Goal: Task Accomplishment & Management: Use online tool/utility

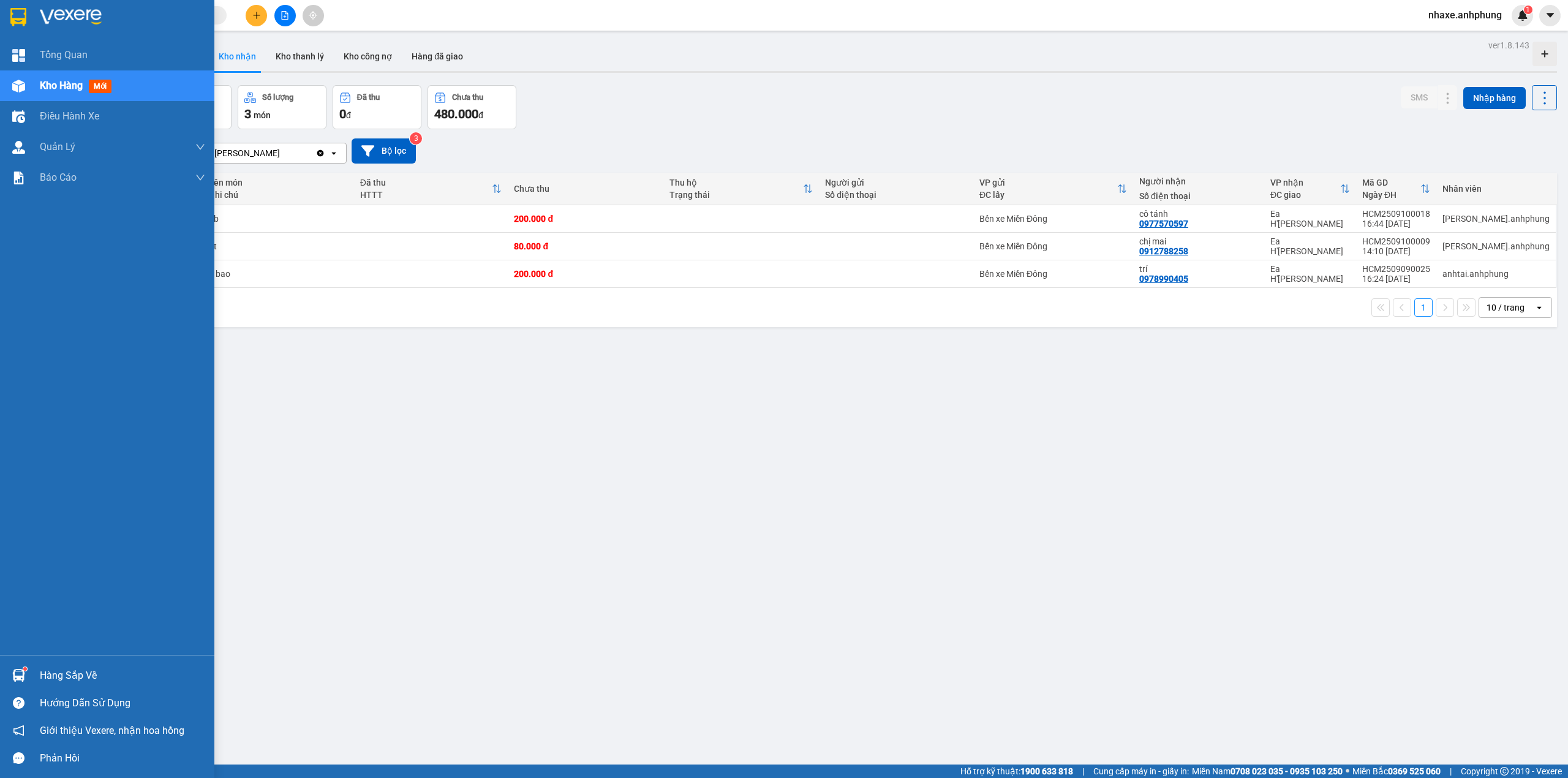
click at [76, 9] on img at bounding box center [71, 16] width 62 height 18
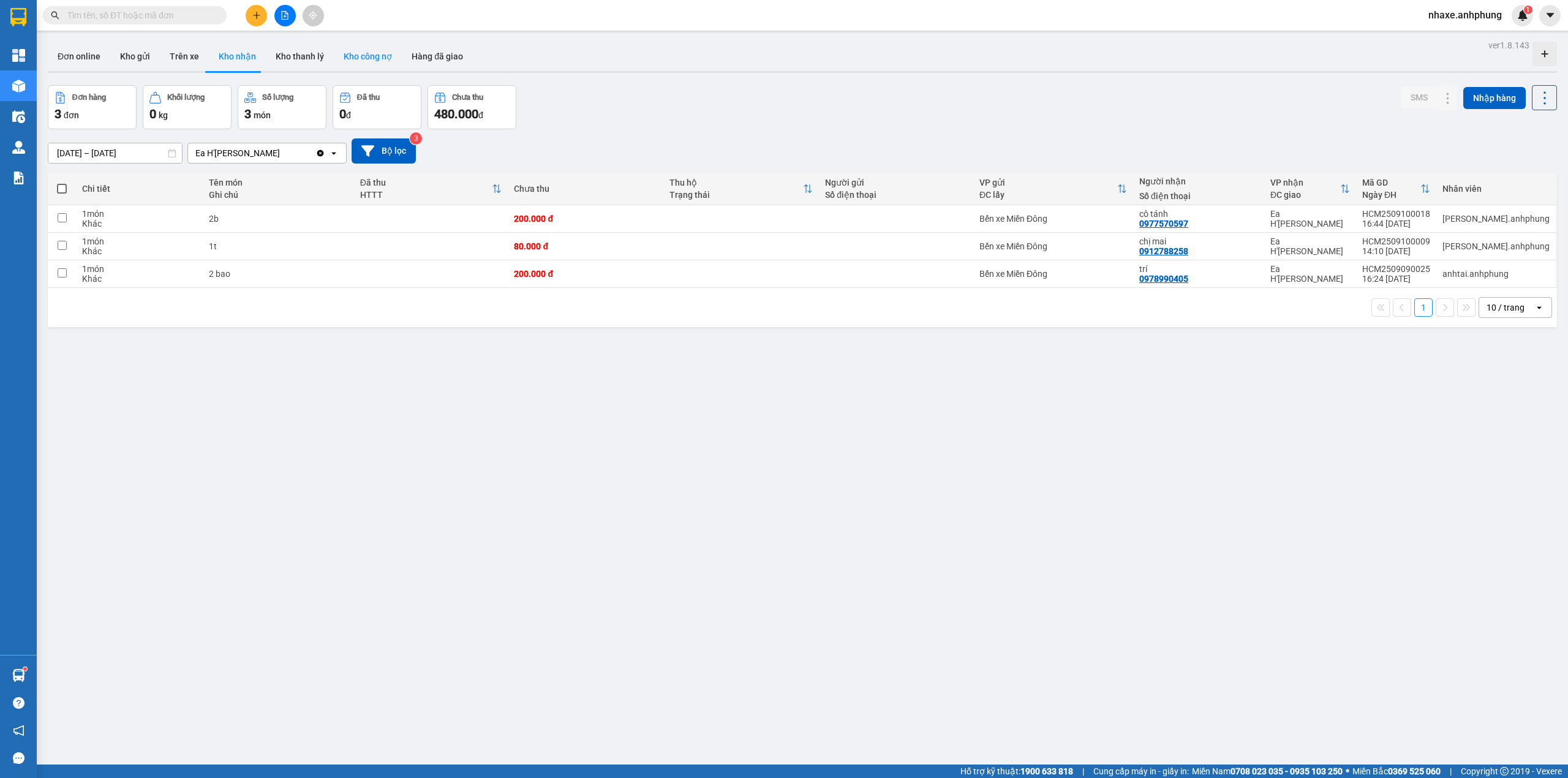
click at [373, 59] on button "Kho công nợ" at bounding box center [367, 56] width 68 height 29
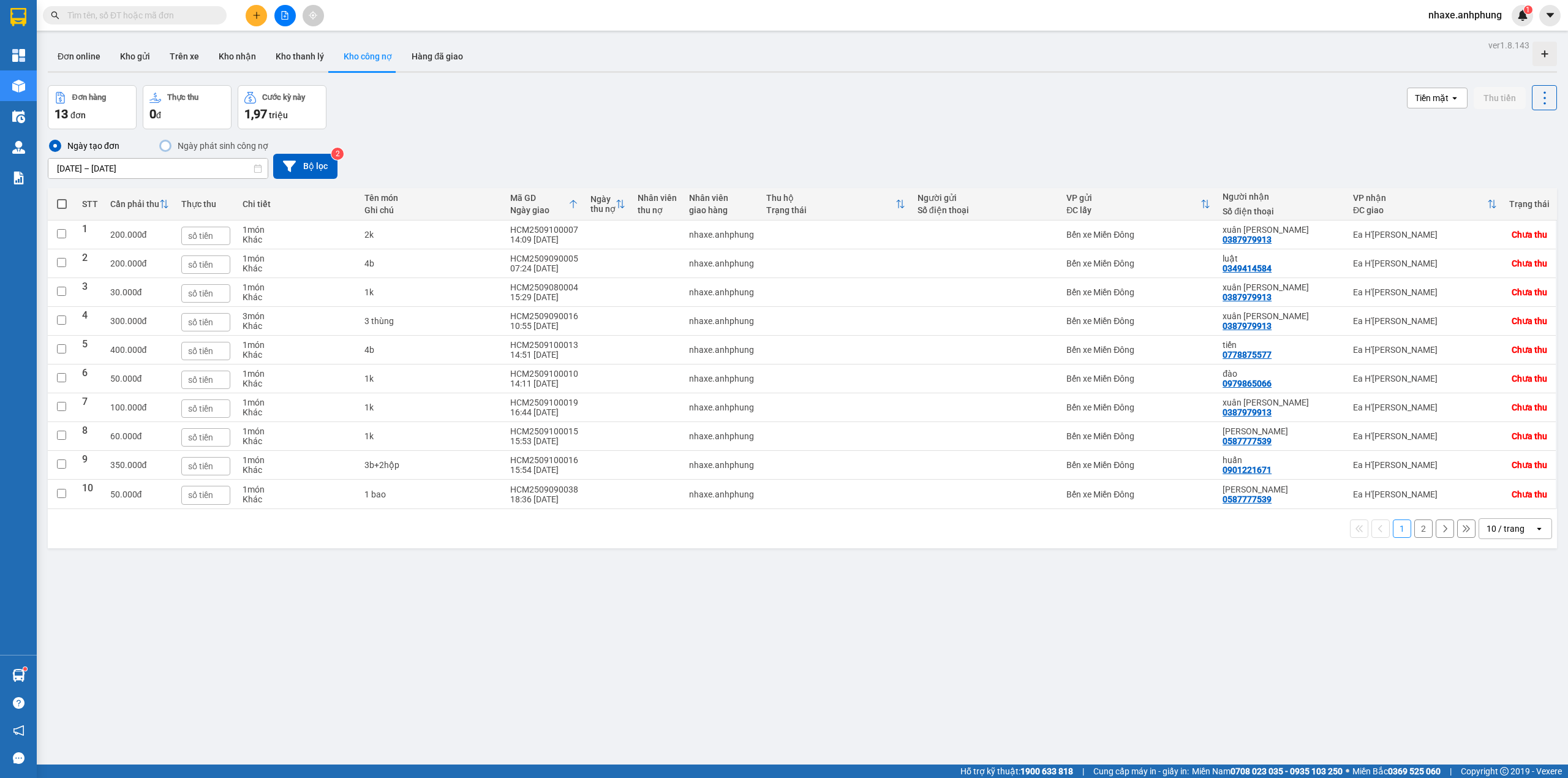
click at [168, 168] on input "[DATE] – [DATE]" at bounding box center [158, 168] width 219 height 19
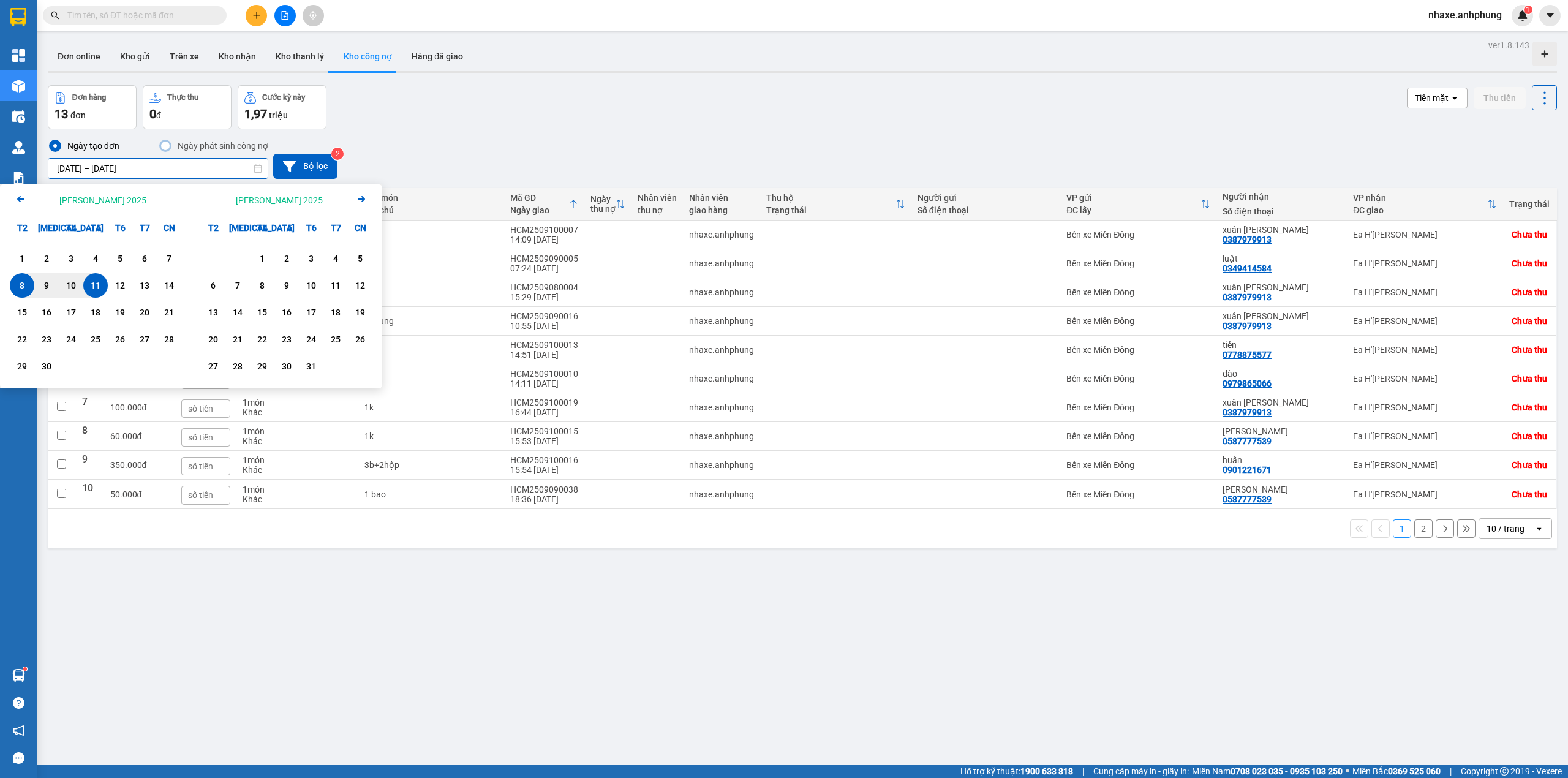
click at [19, 201] on icon "Previous month." at bounding box center [21, 199] width 8 height 6
click at [17, 204] on icon "Arrow Left" at bounding box center [20, 198] width 15 height 14
click at [168, 257] on div "1" at bounding box center [169, 258] width 17 height 14
click at [361, 196] on icon "Arrow Right" at bounding box center [361, 198] width 15 height 14
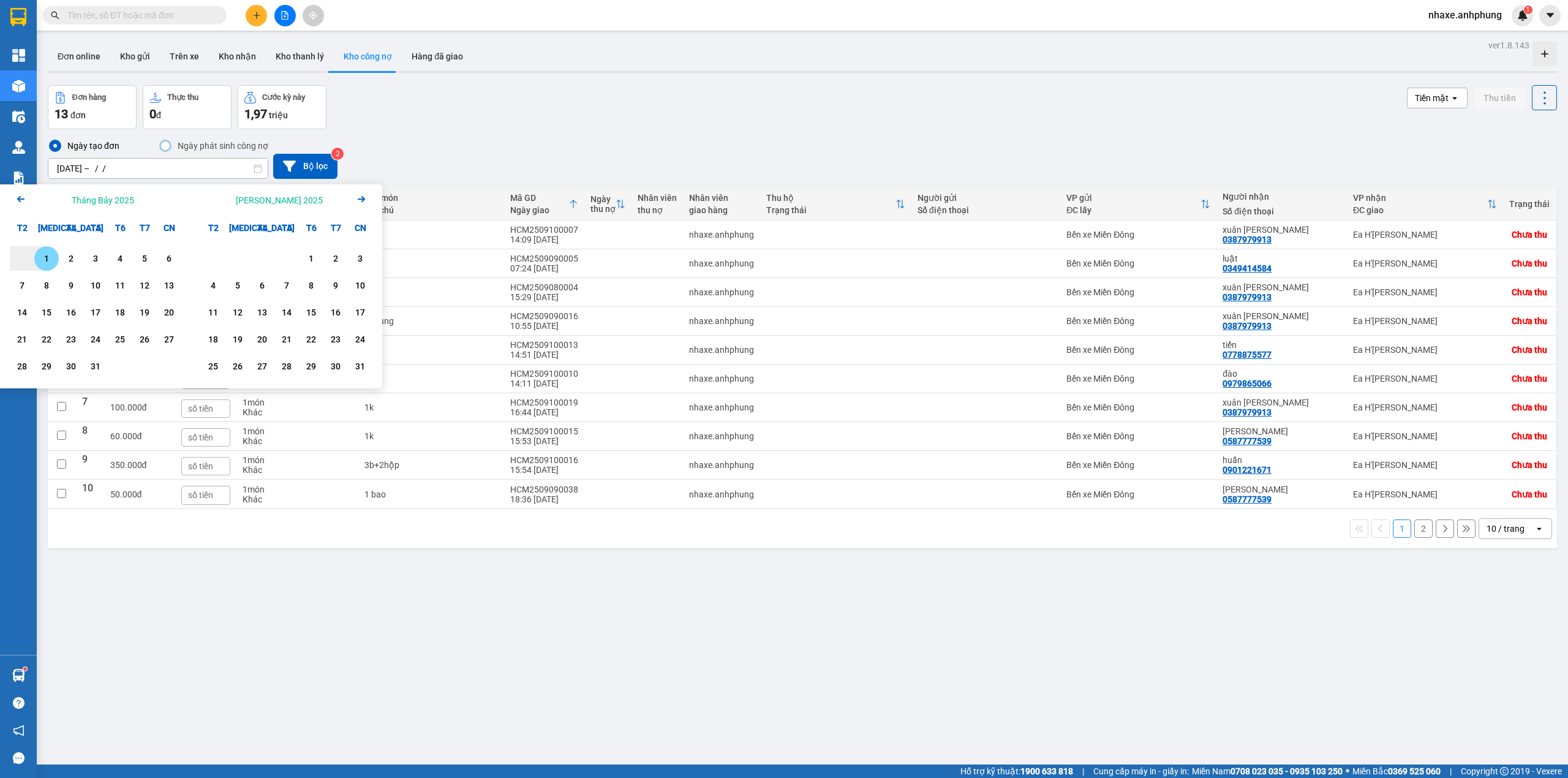
click at [361, 196] on icon "Arrow Right" at bounding box center [361, 198] width 15 height 14
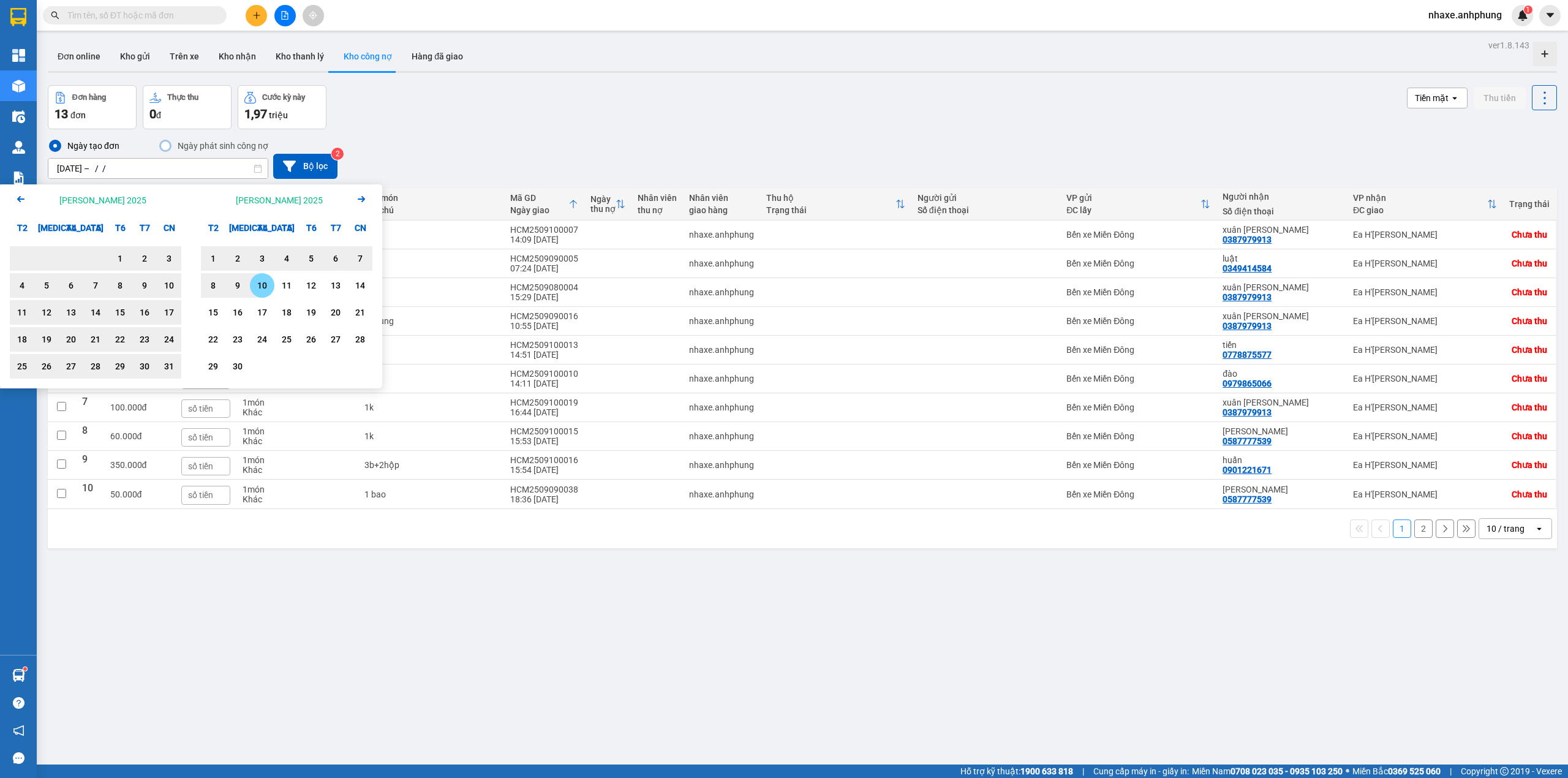
click at [255, 285] on div "10" at bounding box center [262, 285] width 17 height 14
type input "[DATE] – [DATE]"
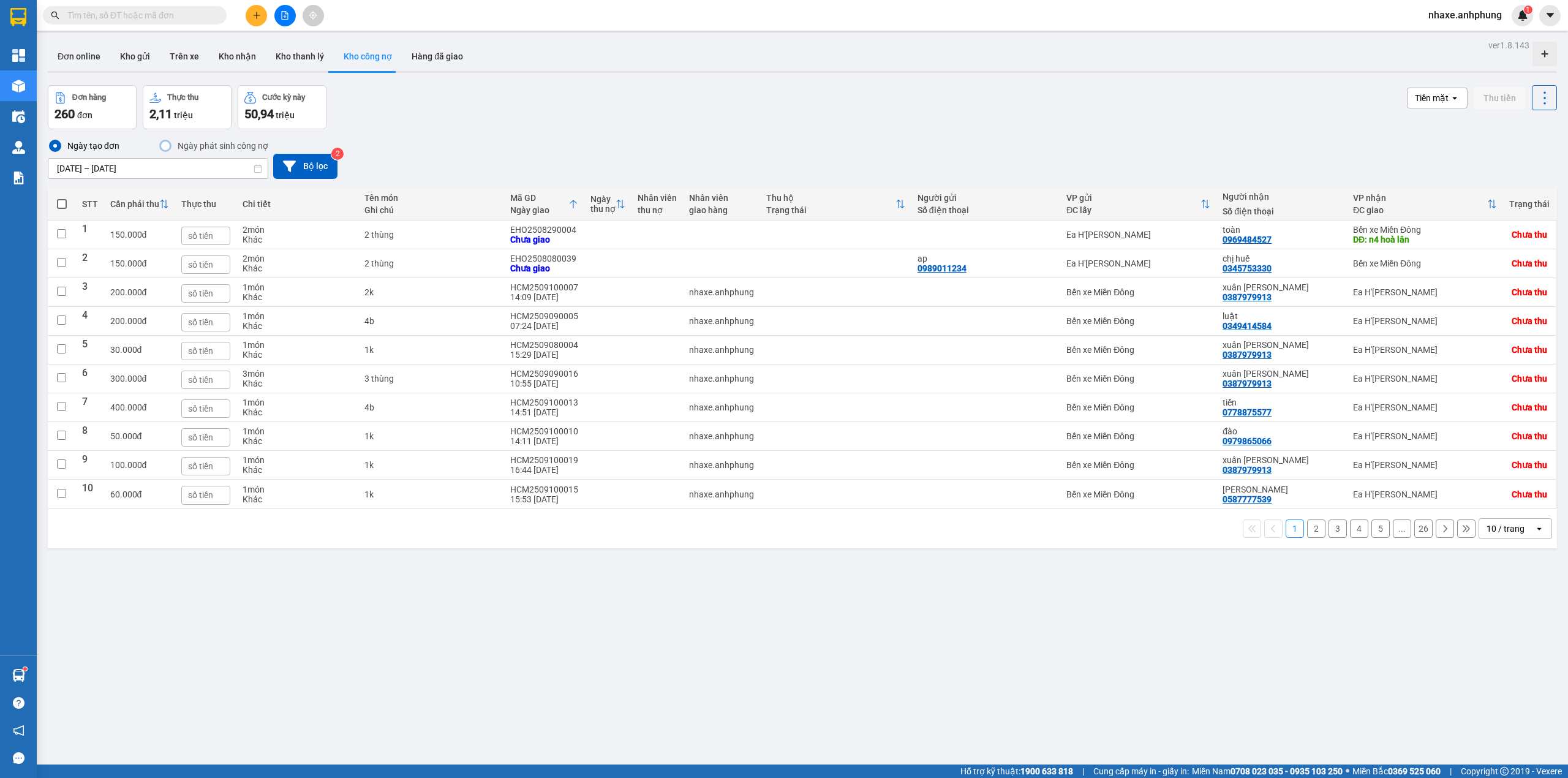
click at [1505, 534] on div "10 / trang" at bounding box center [1505, 529] width 38 height 13
click at [1497, 674] on span "100 / trang" at bounding box center [1498, 673] width 44 height 13
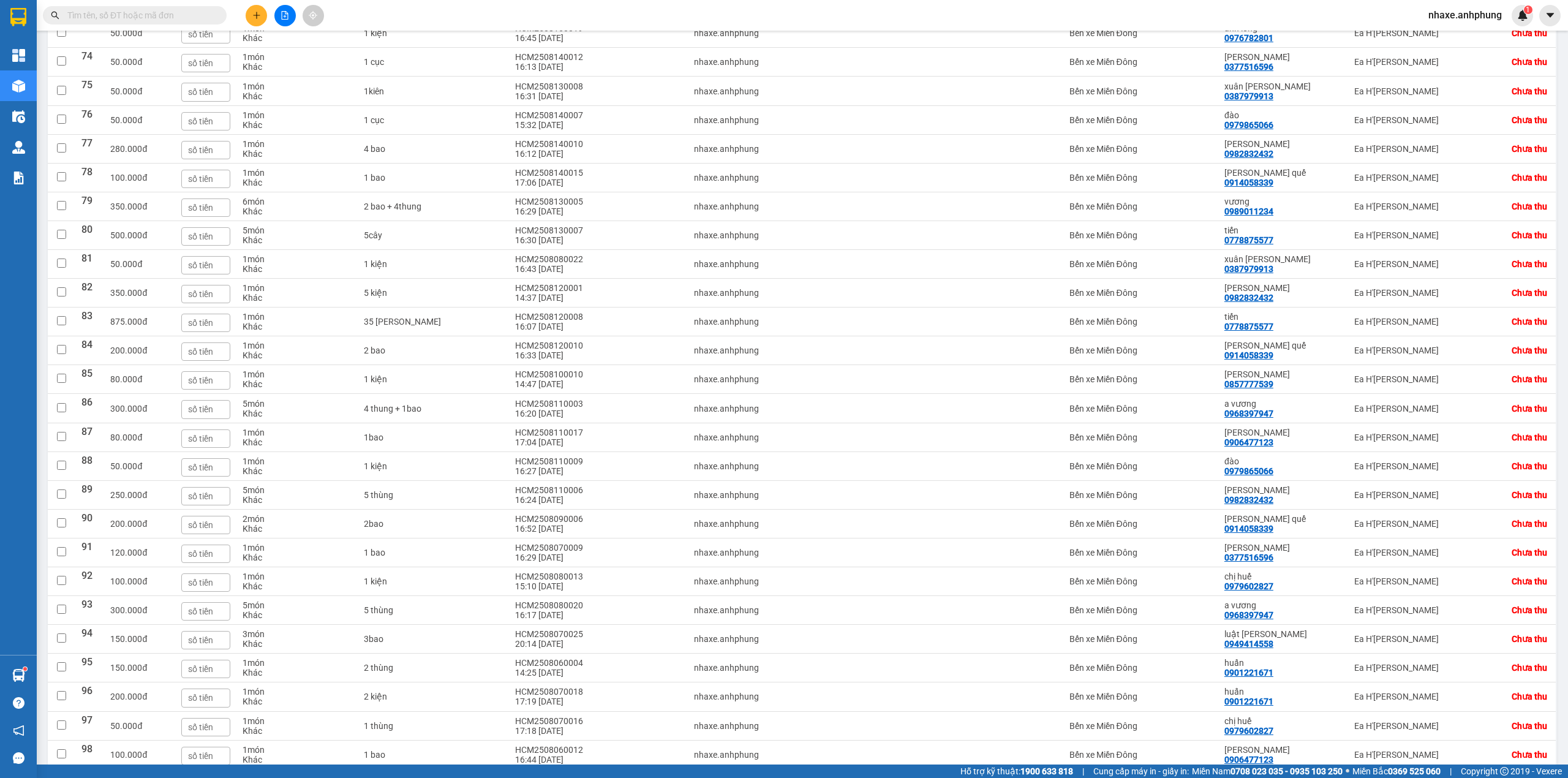
scroll to position [2453, 0]
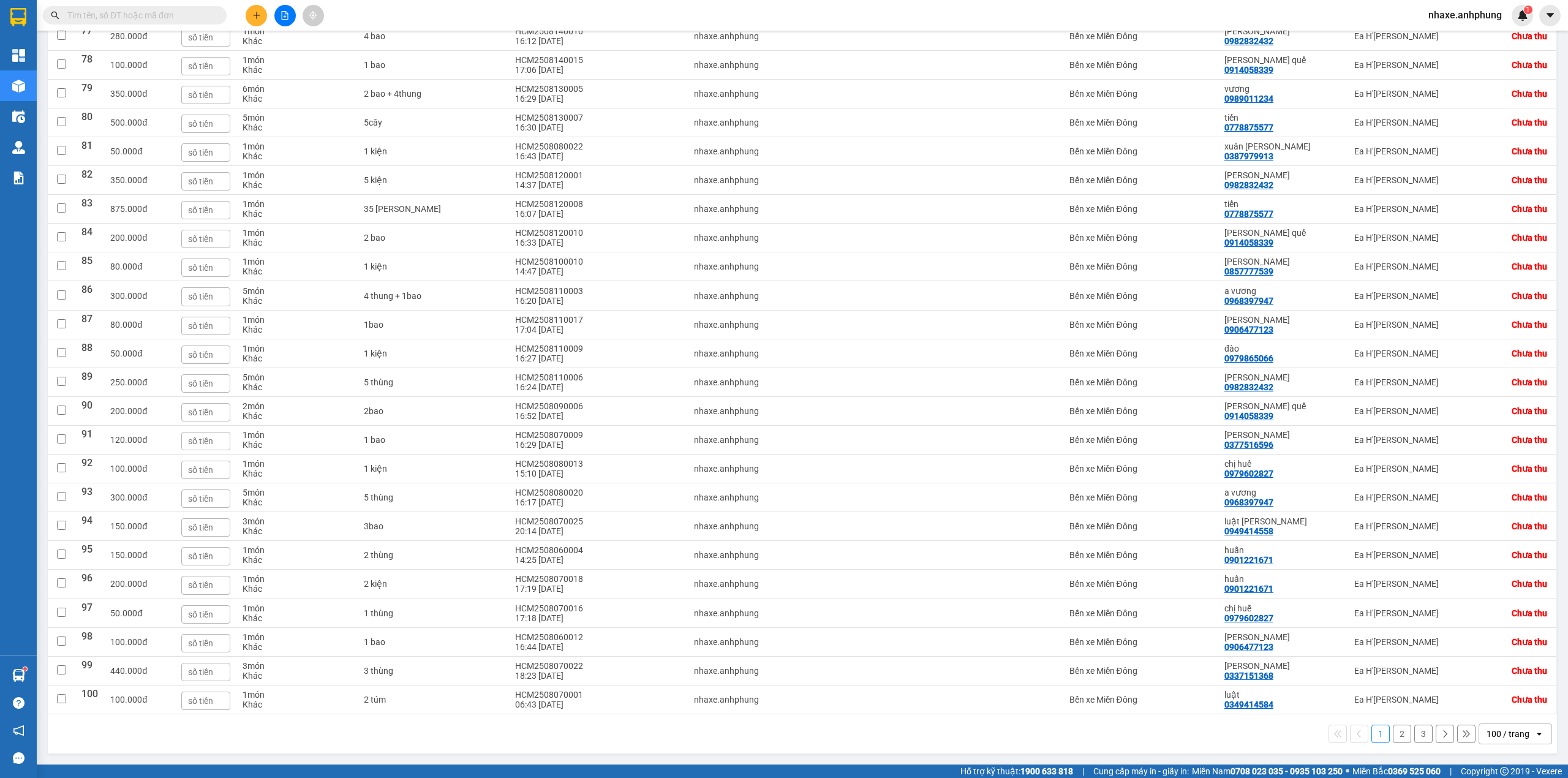
click at [1416, 734] on button "3" at bounding box center [1423, 734] width 18 height 18
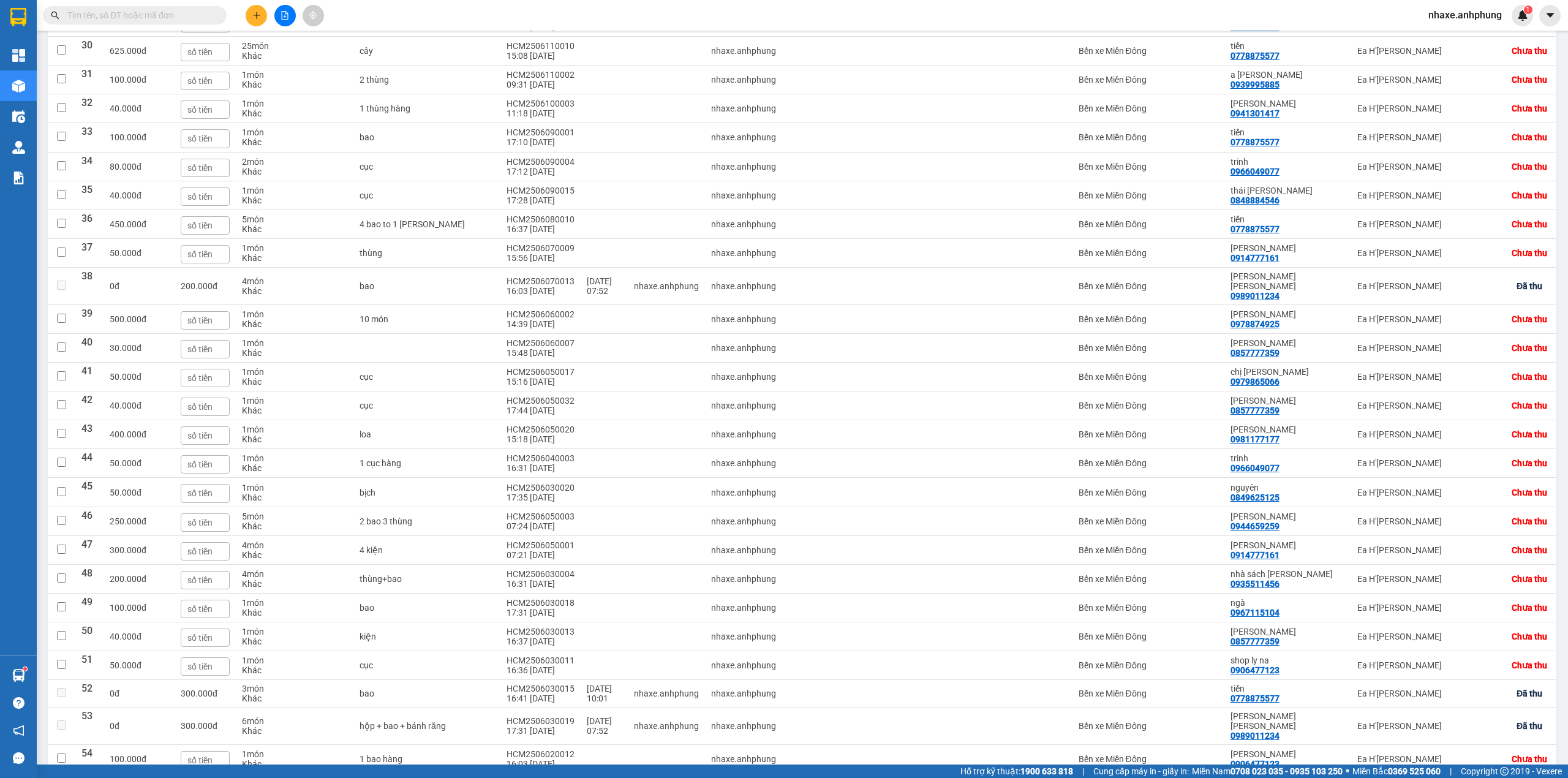
scroll to position [1262, 0]
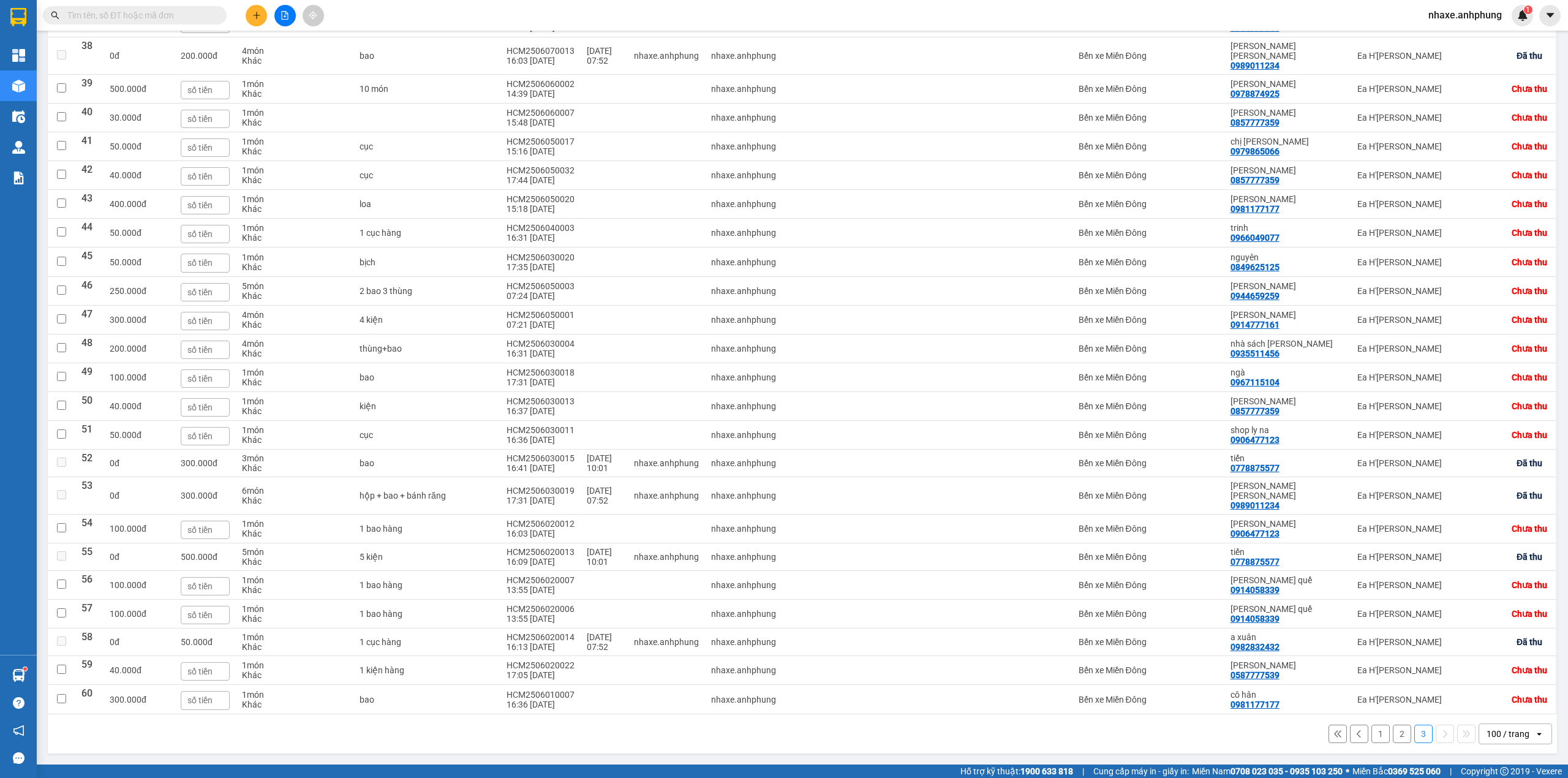
click at [1393, 738] on button "2" at bounding box center [1402, 734] width 18 height 18
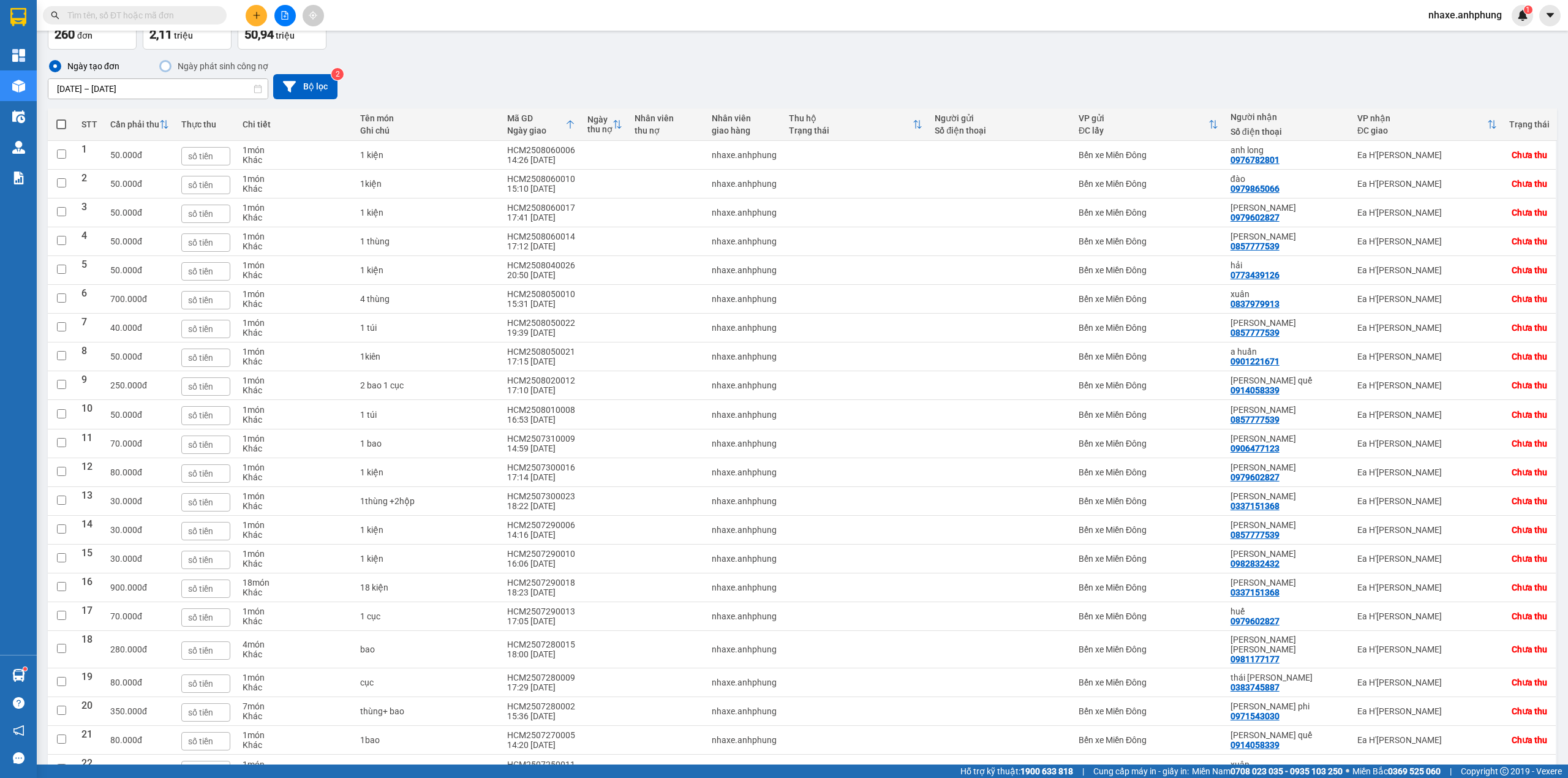
scroll to position [0, 0]
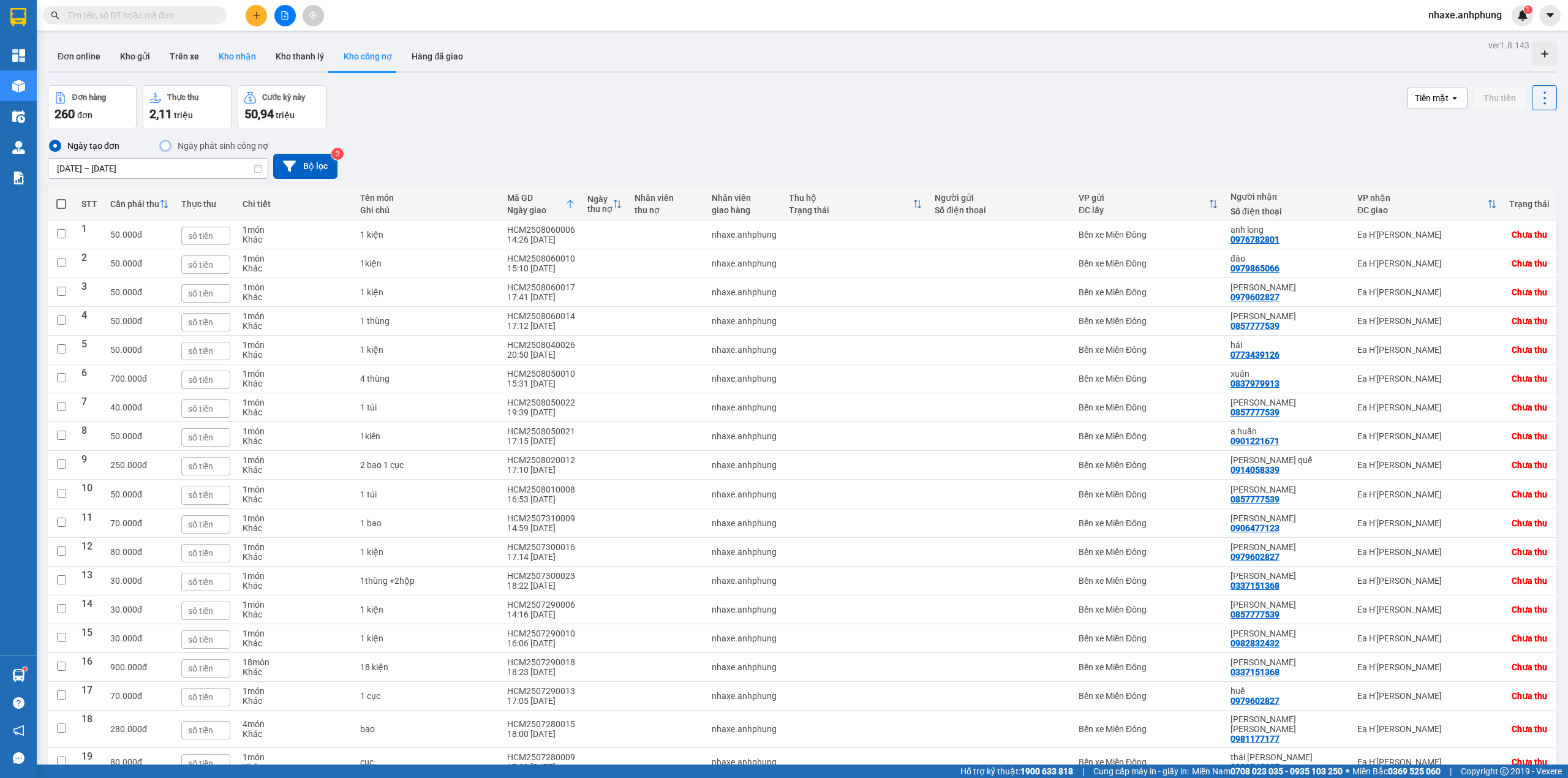
click at [232, 57] on button "Kho nhận" at bounding box center [237, 56] width 57 height 29
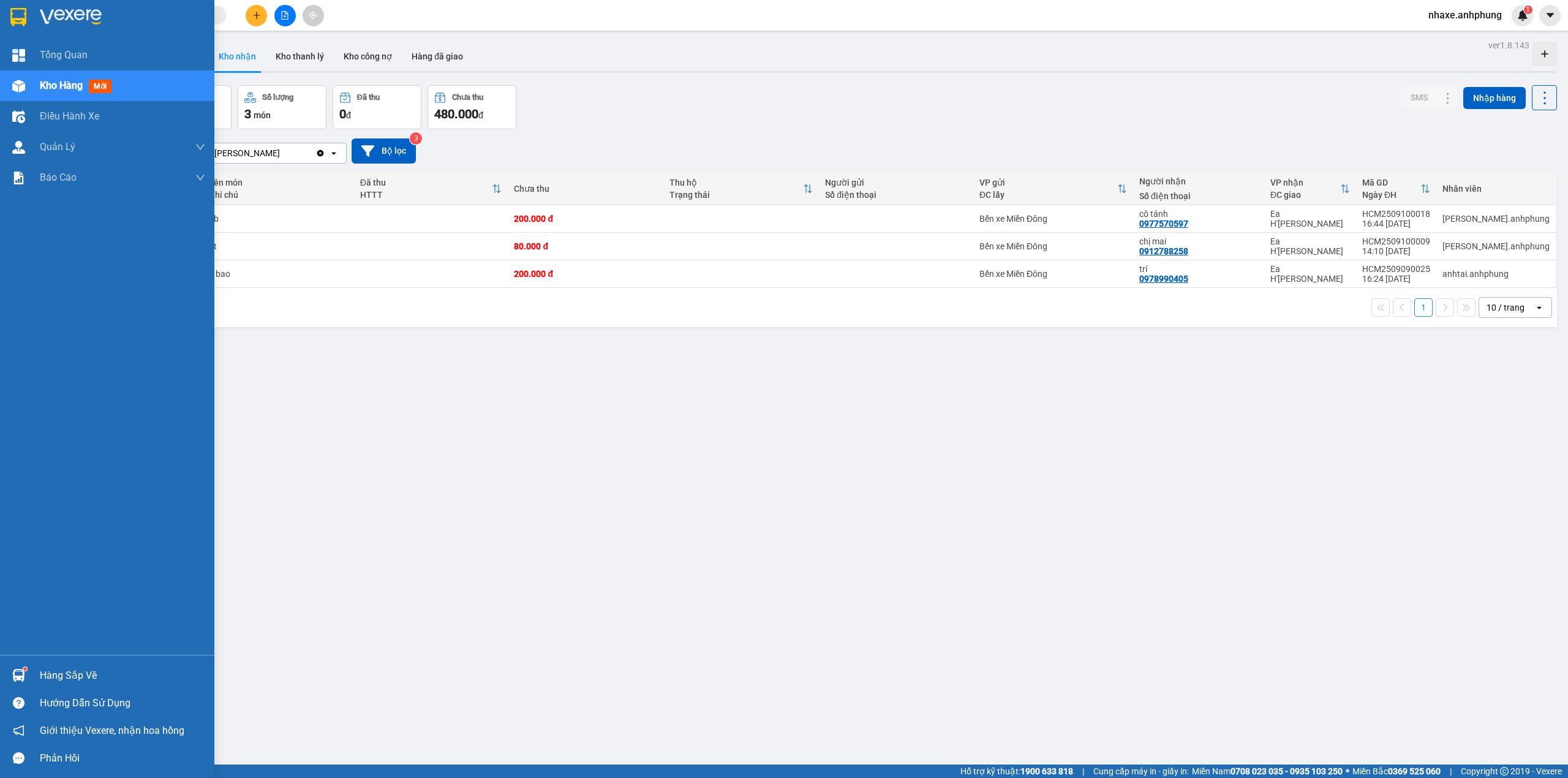
click at [86, 11] on img at bounding box center [71, 16] width 62 height 18
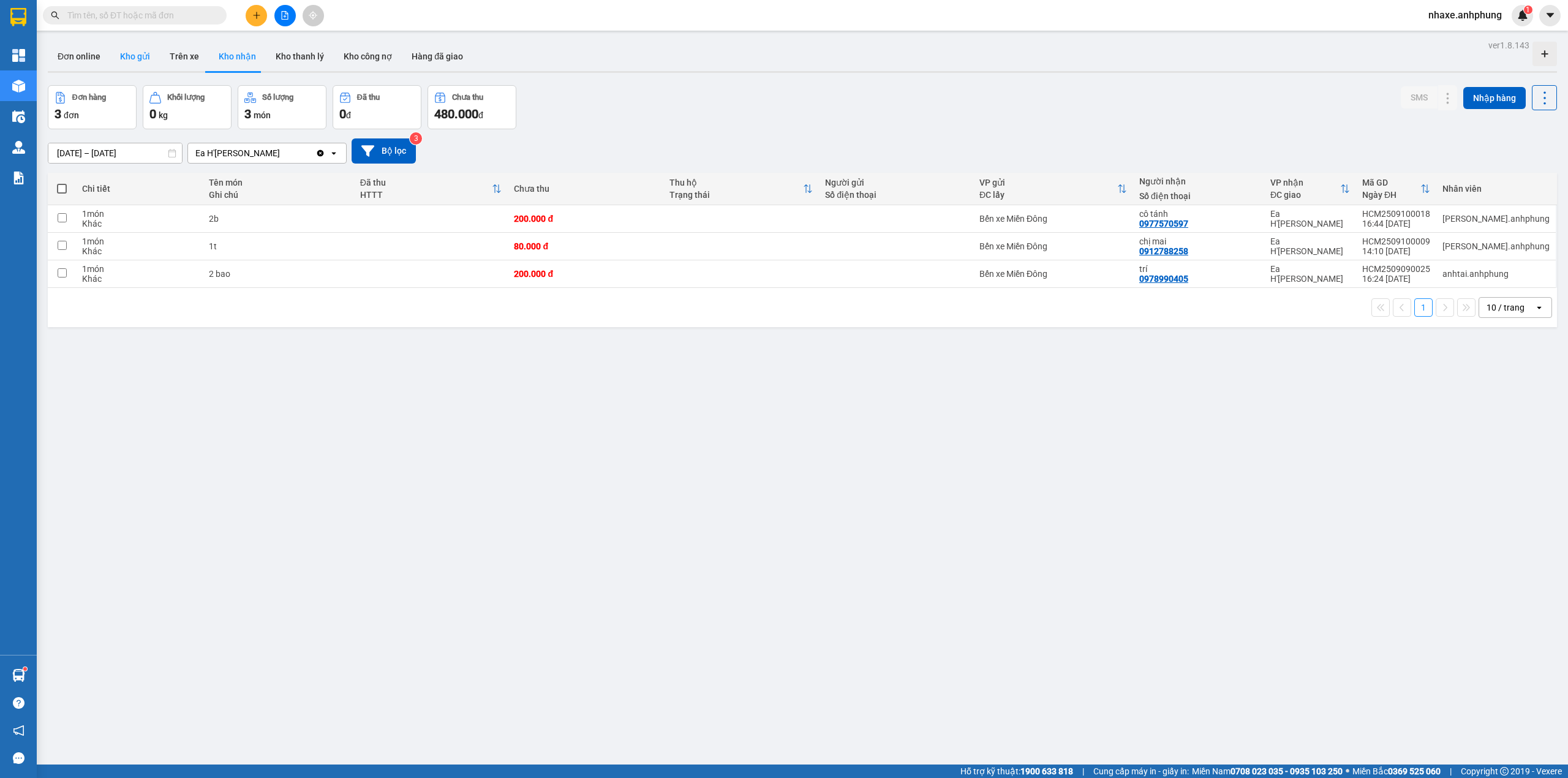
click at [128, 56] on button "Kho gửi" at bounding box center [134, 56] width 49 height 29
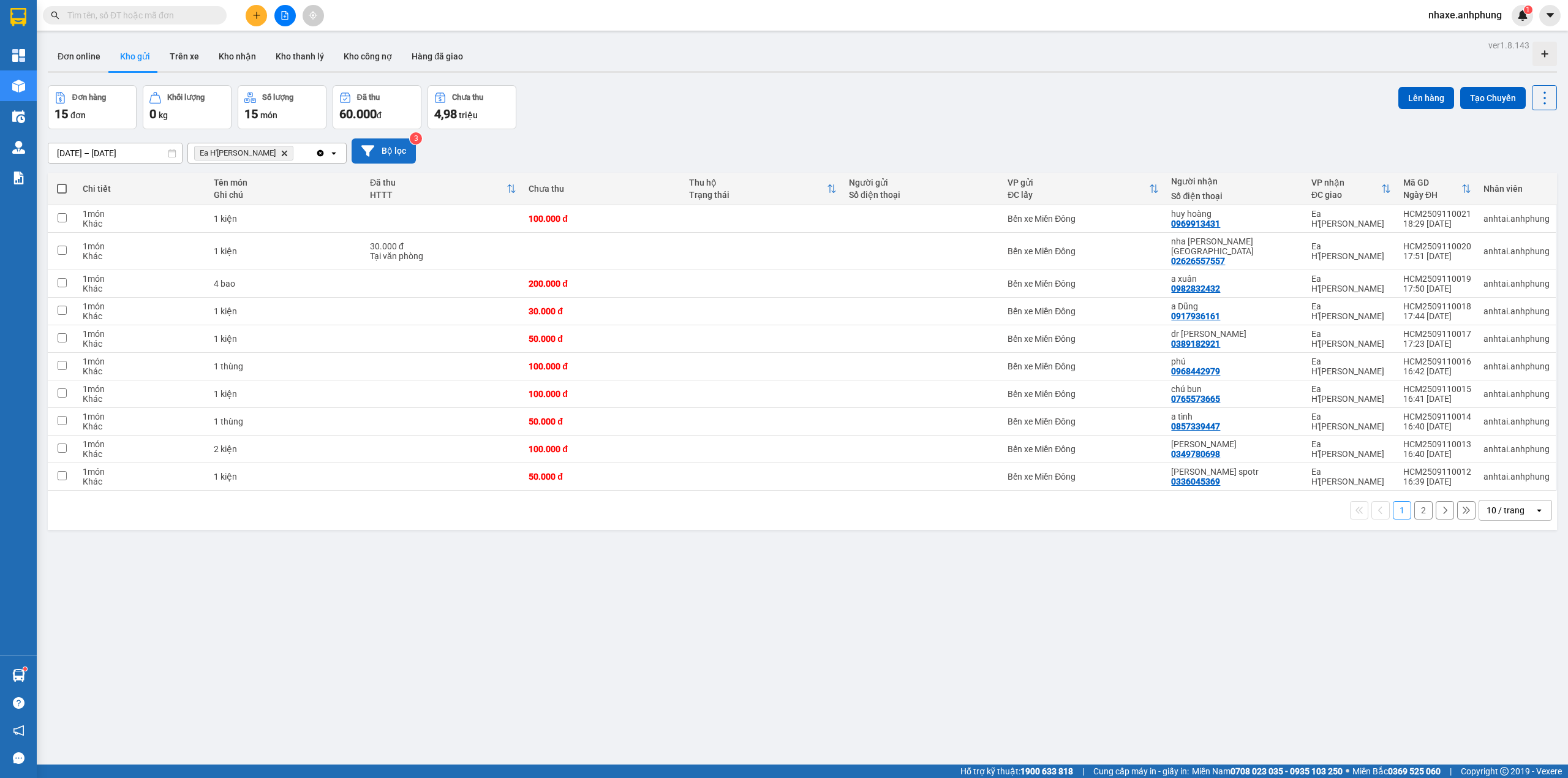
click at [397, 153] on button "Bộ lọc" at bounding box center [384, 151] width 65 height 25
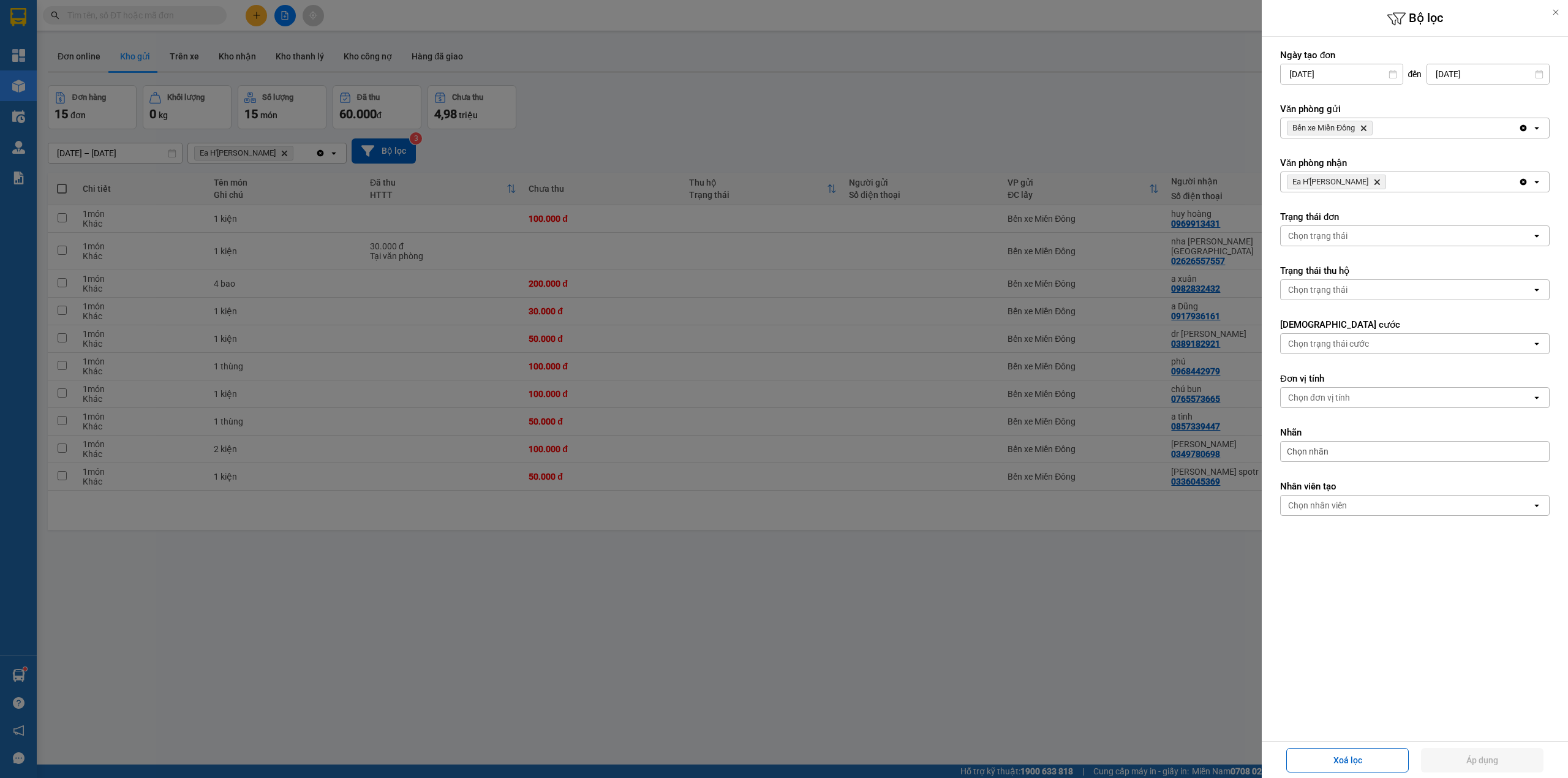
click at [1365, 131] on icon "Delete" at bounding box center [1364, 129] width 8 height 8
click at [1365, 131] on div "Chọn văn phòng" at bounding box center [1407, 128] width 251 height 19
click at [1350, 178] on div "Ea H'[PERSON_NAME]" at bounding box center [1415, 177] width 270 height 22
click at [1374, 185] on icon "Delete" at bounding box center [1378, 182] width 8 height 8
click at [1333, 185] on div "Chọn văn phòng" at bounding box center [1320, 182] width 63 height 13
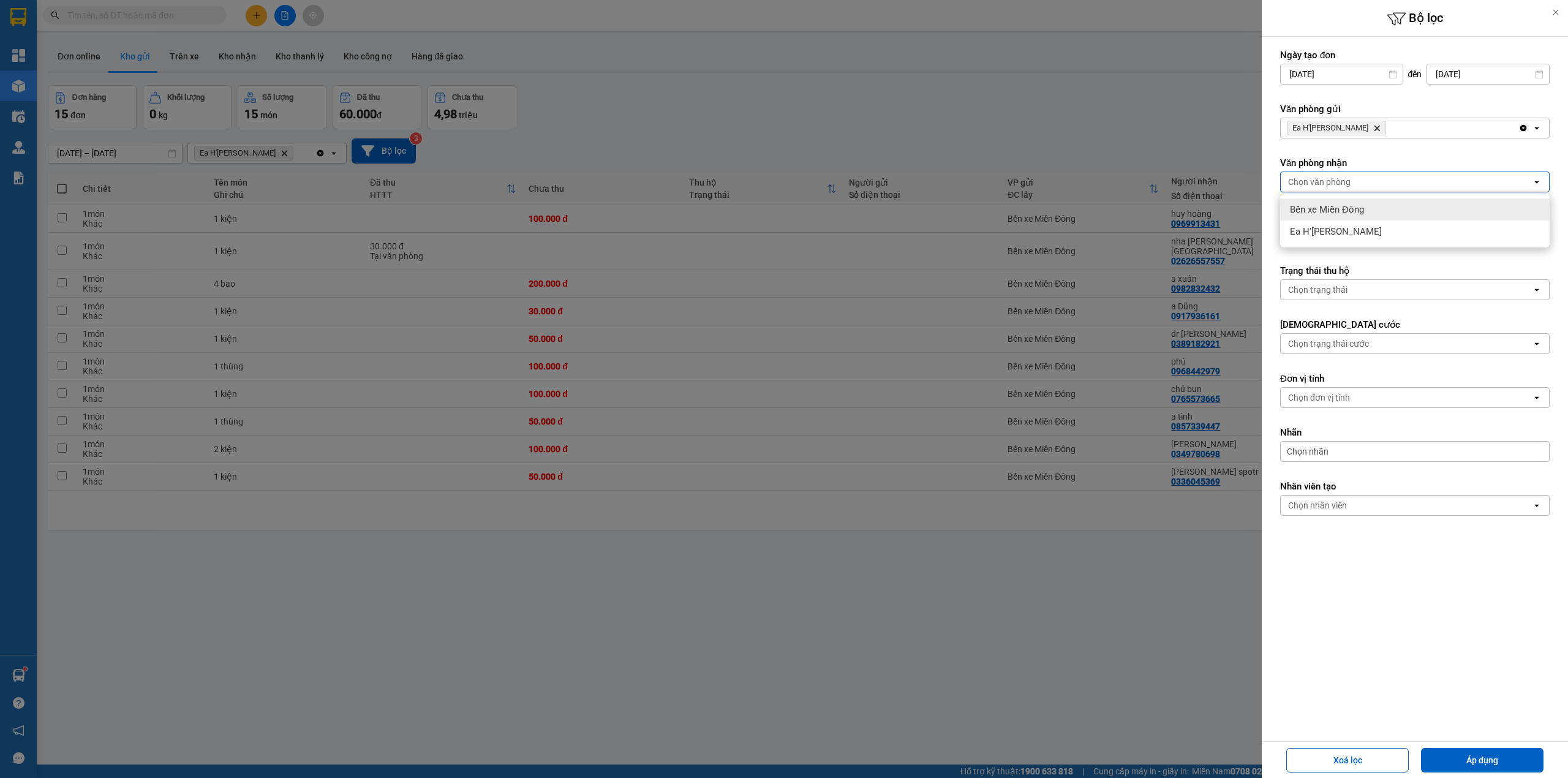
click at [1332, 214] on span "Bến xe Miền Đông" at bounding box center [1327, 209] width 74 height 13
click at [1489, 757] on button "Áp dụng" at bounding box center [1482, 760] width 123 height 24
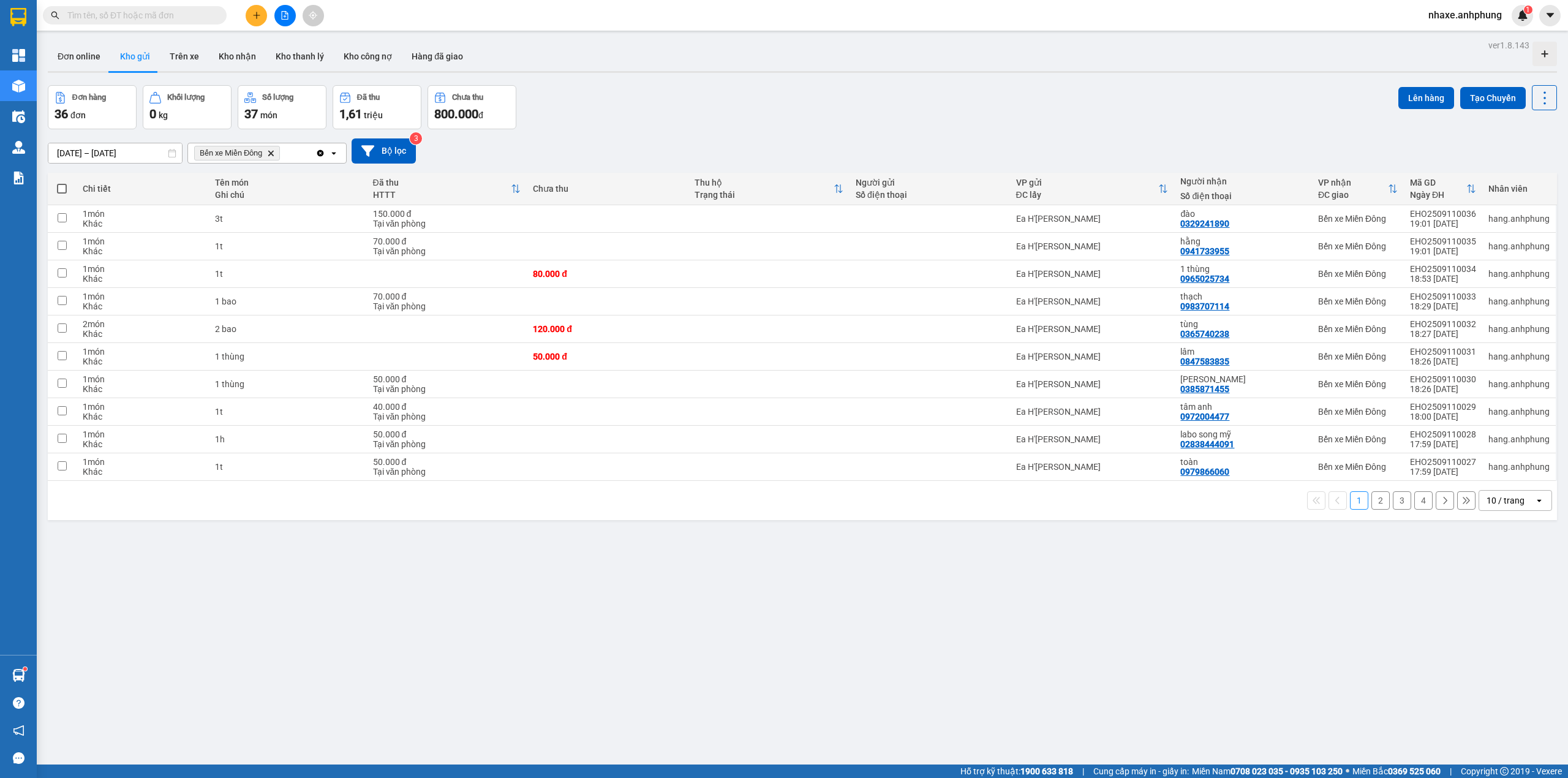
click at [1503, 501] on div "10 / trang" at bounding box center [1505, 500] width 38 height 13
click at [1510, 643] on span "100 / trang" at bounding box center [1498, 640] width 44 height 13
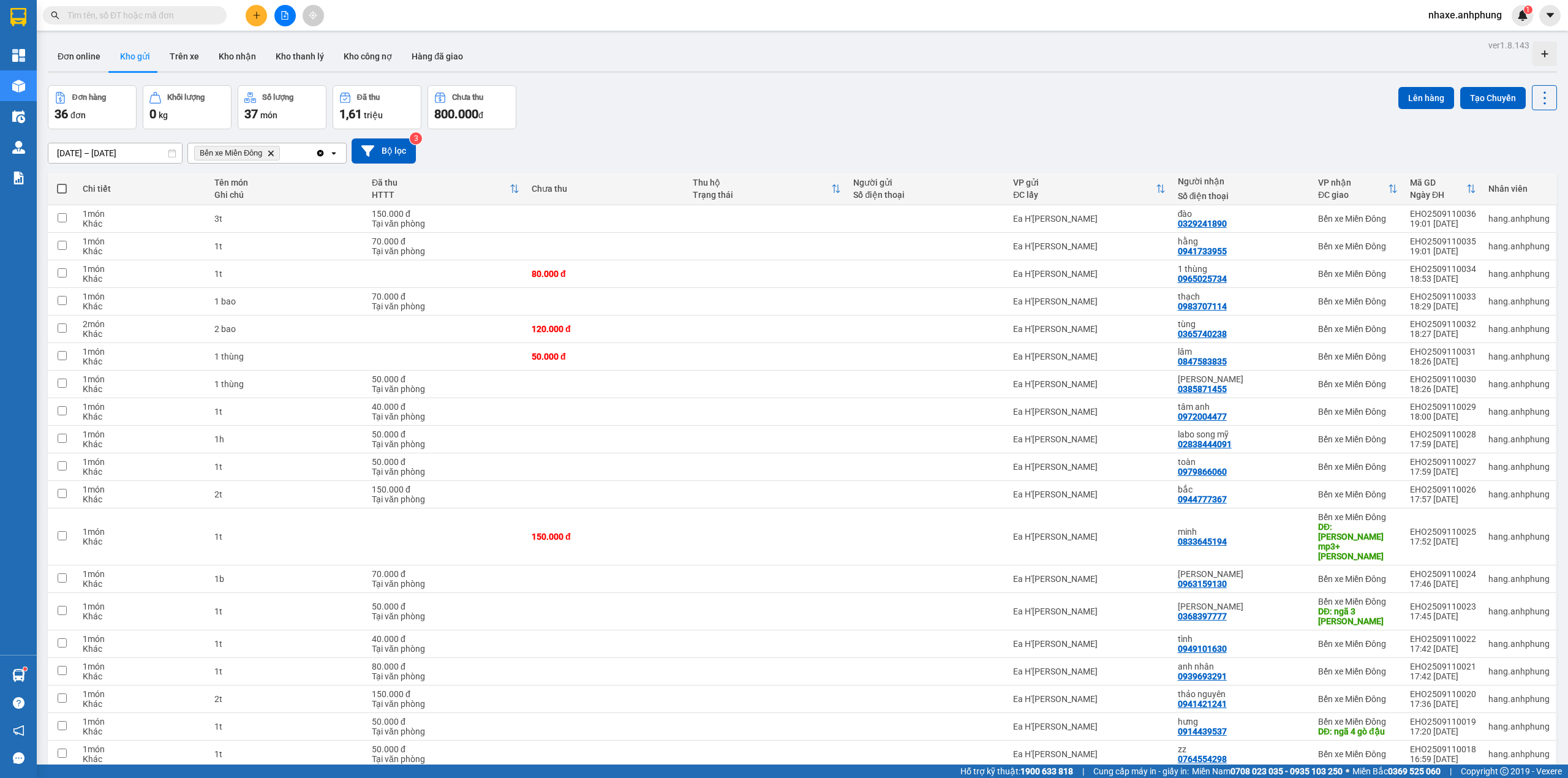
click at [65, 188] on span at bounding box center [62, 188] width 10 height 10
click at [62, 183] on input "checkbox" at bounding box center [62, 183] width 0 height 0
checkbox input "true"
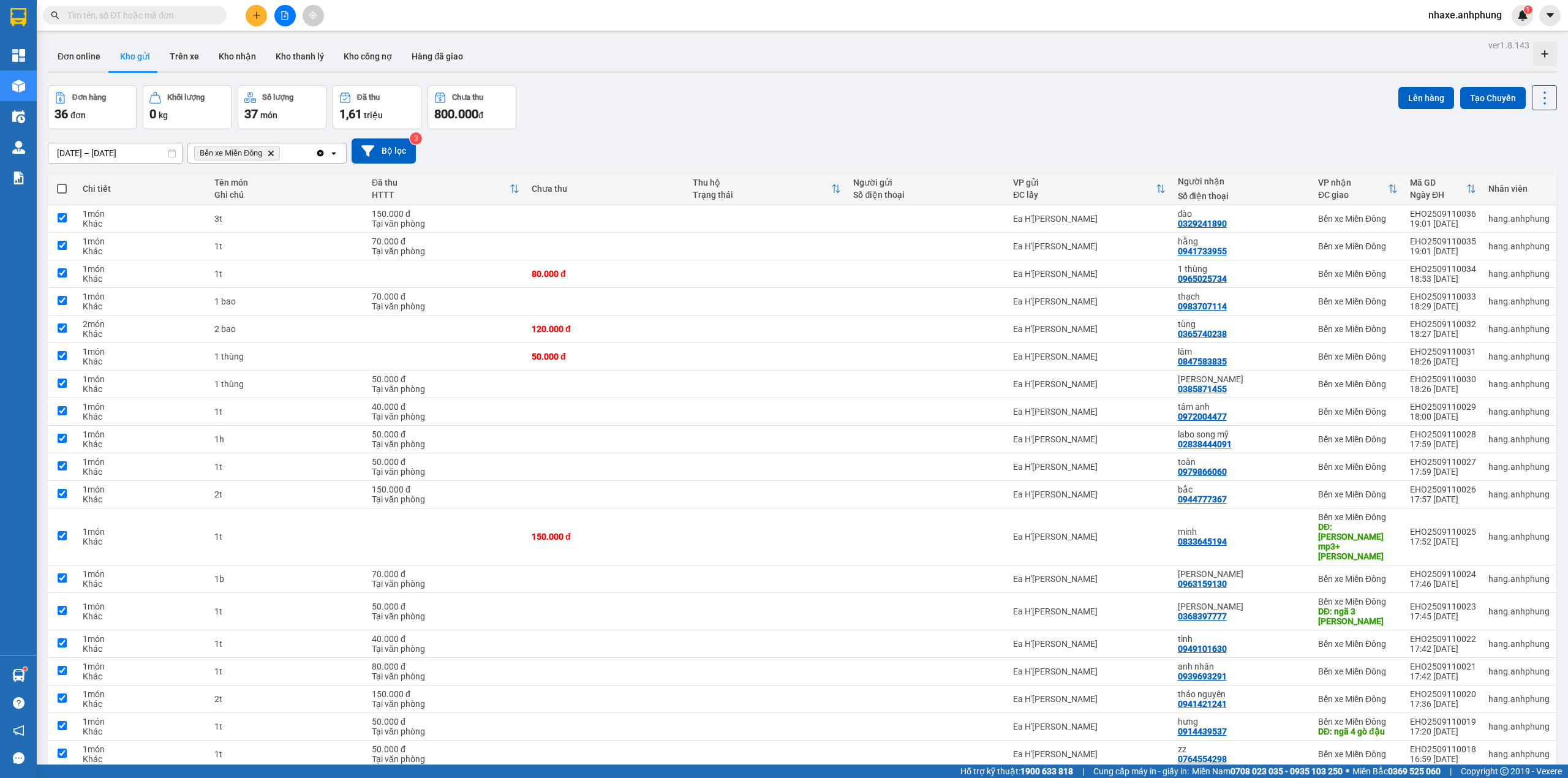
checkbox input "true"
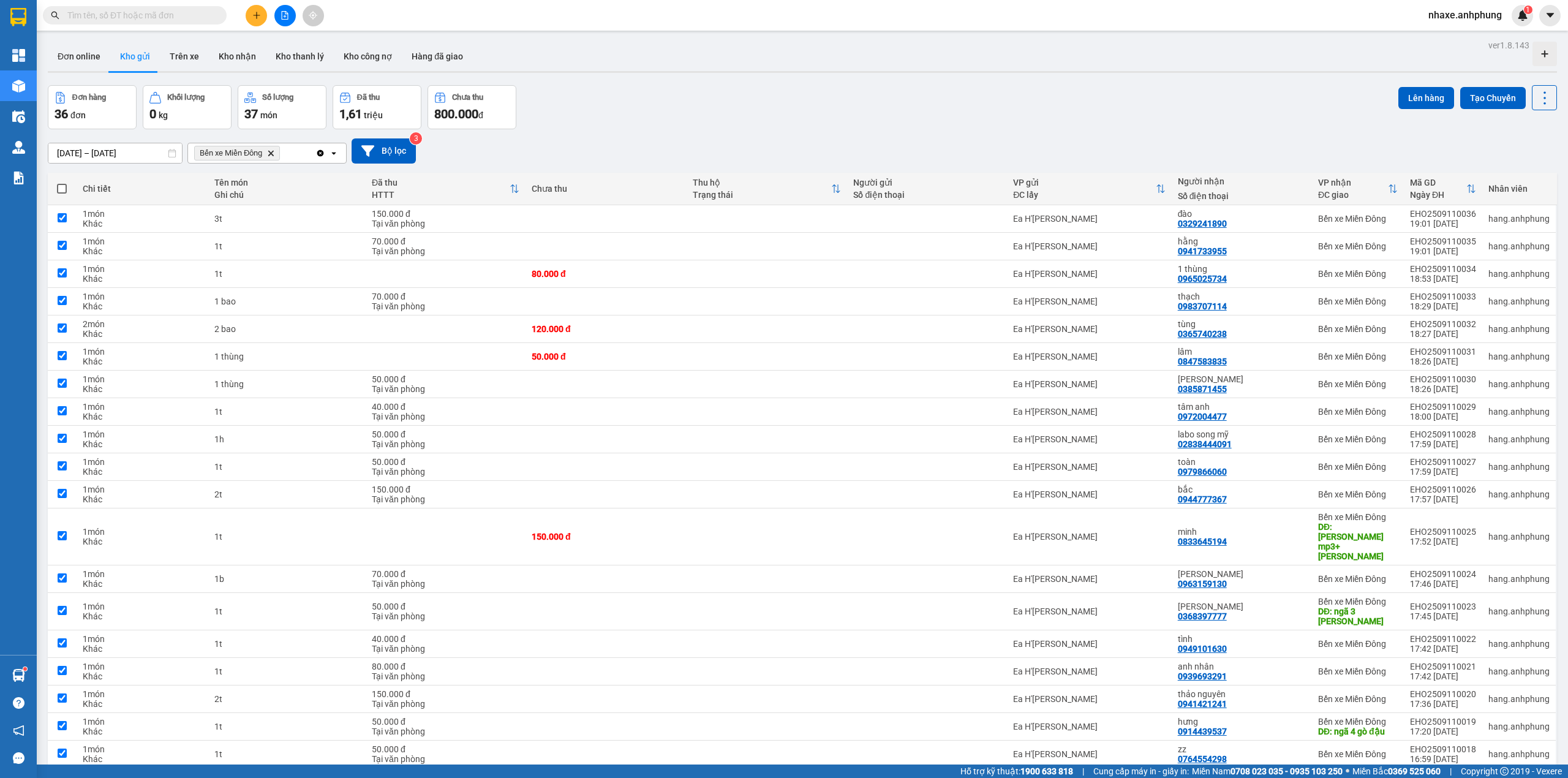
checkbox input "true"
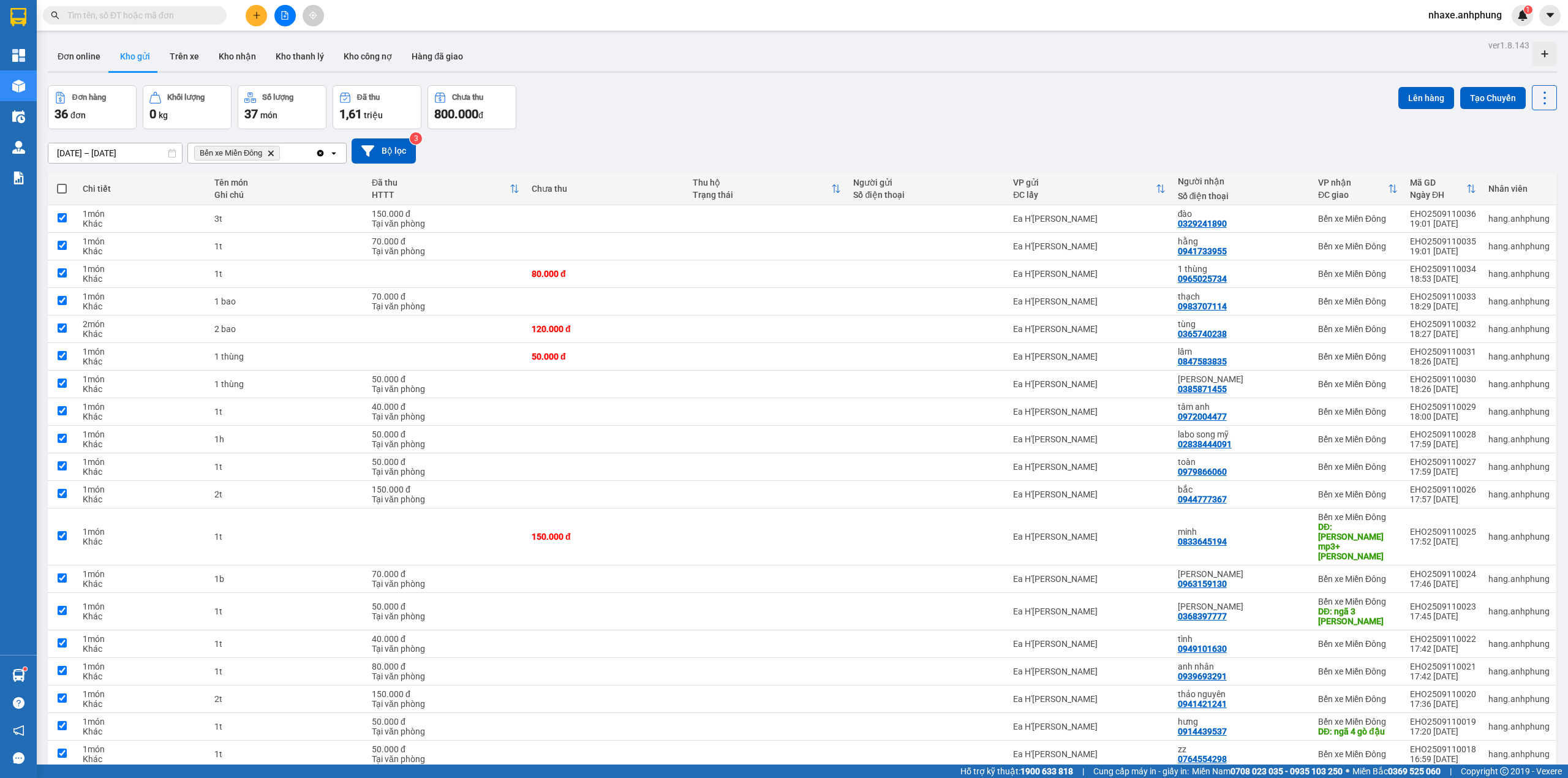
checkbox input "true"
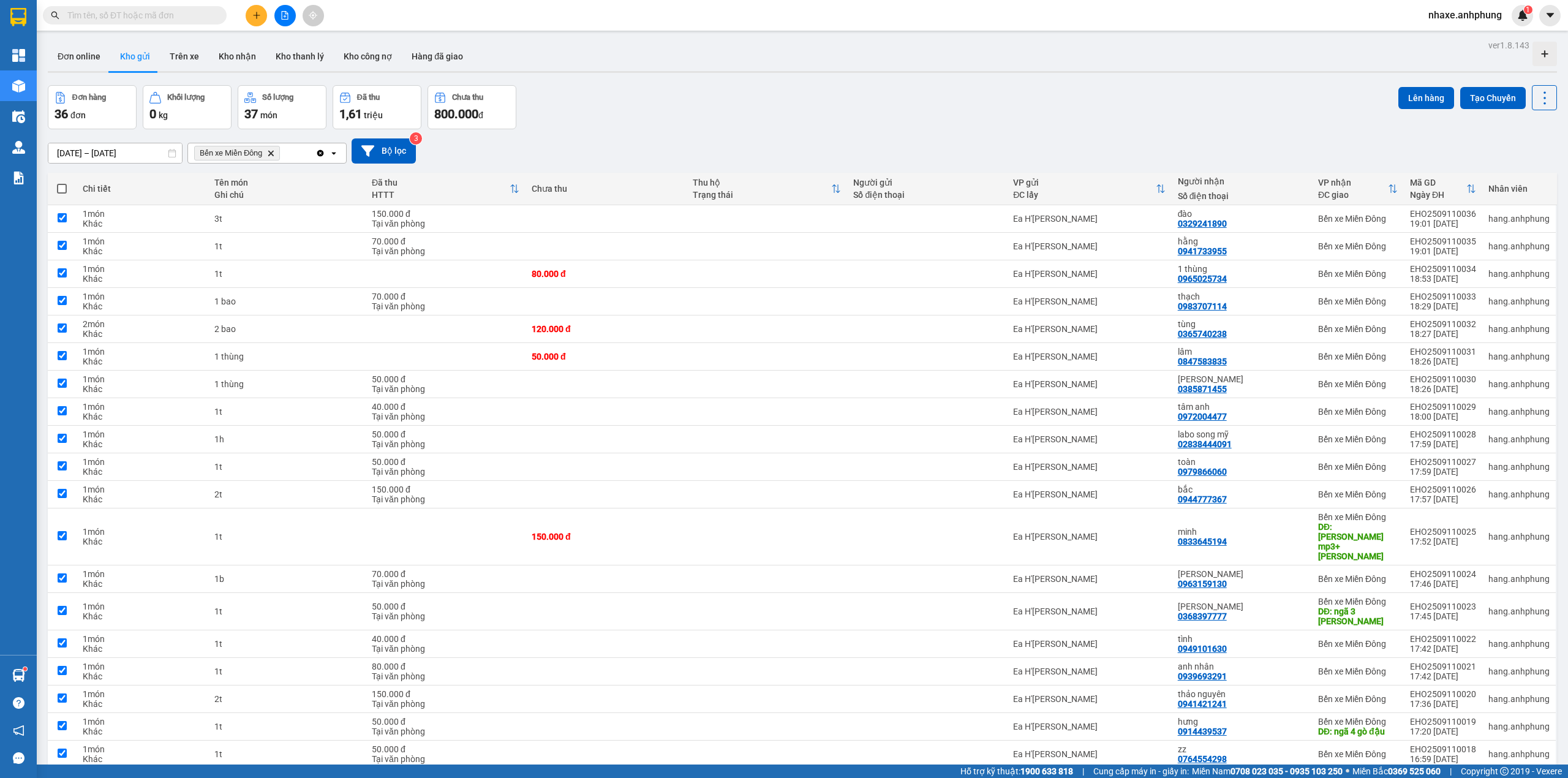
checkbox input "true"
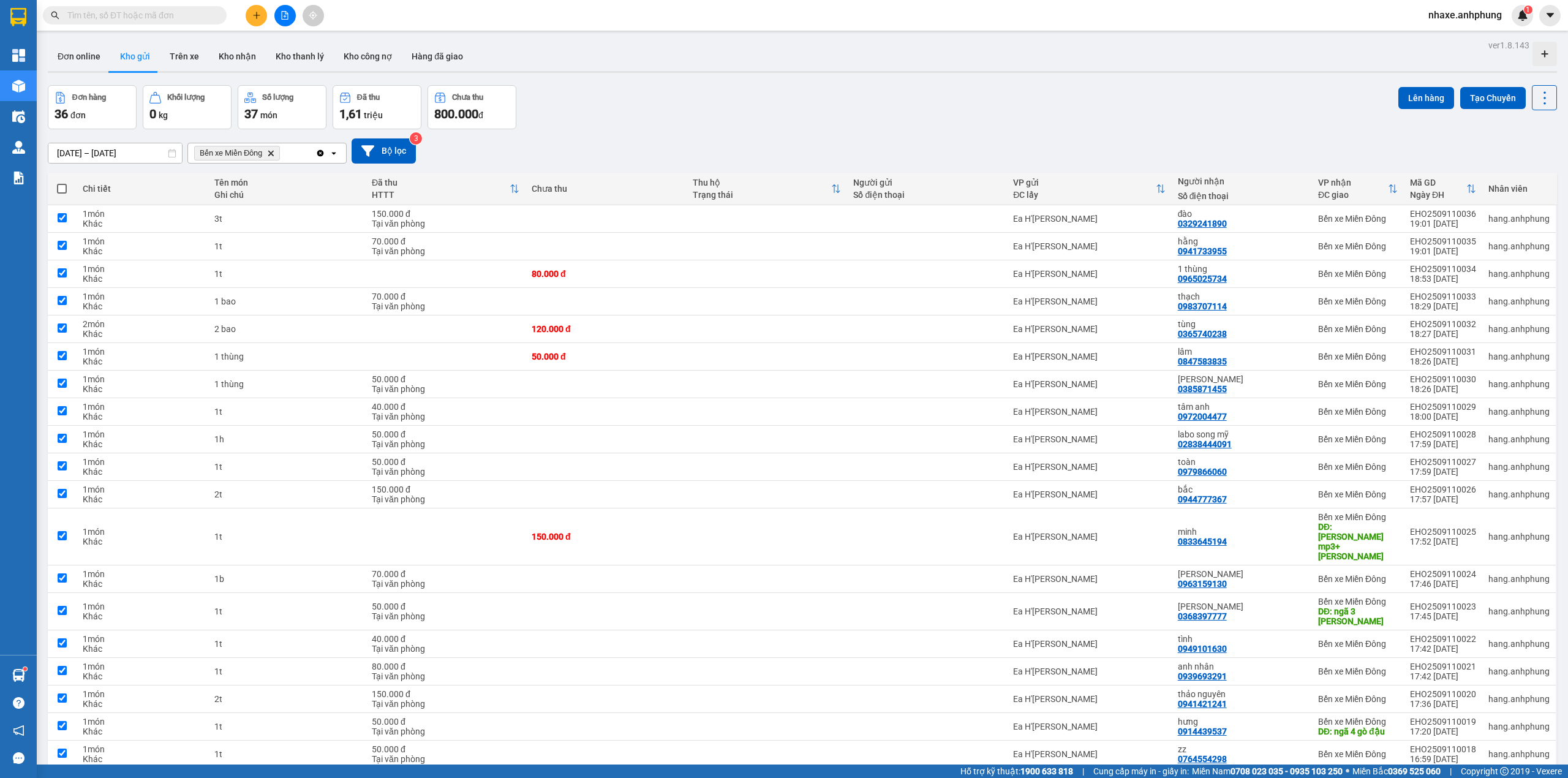
checkbox input "true"
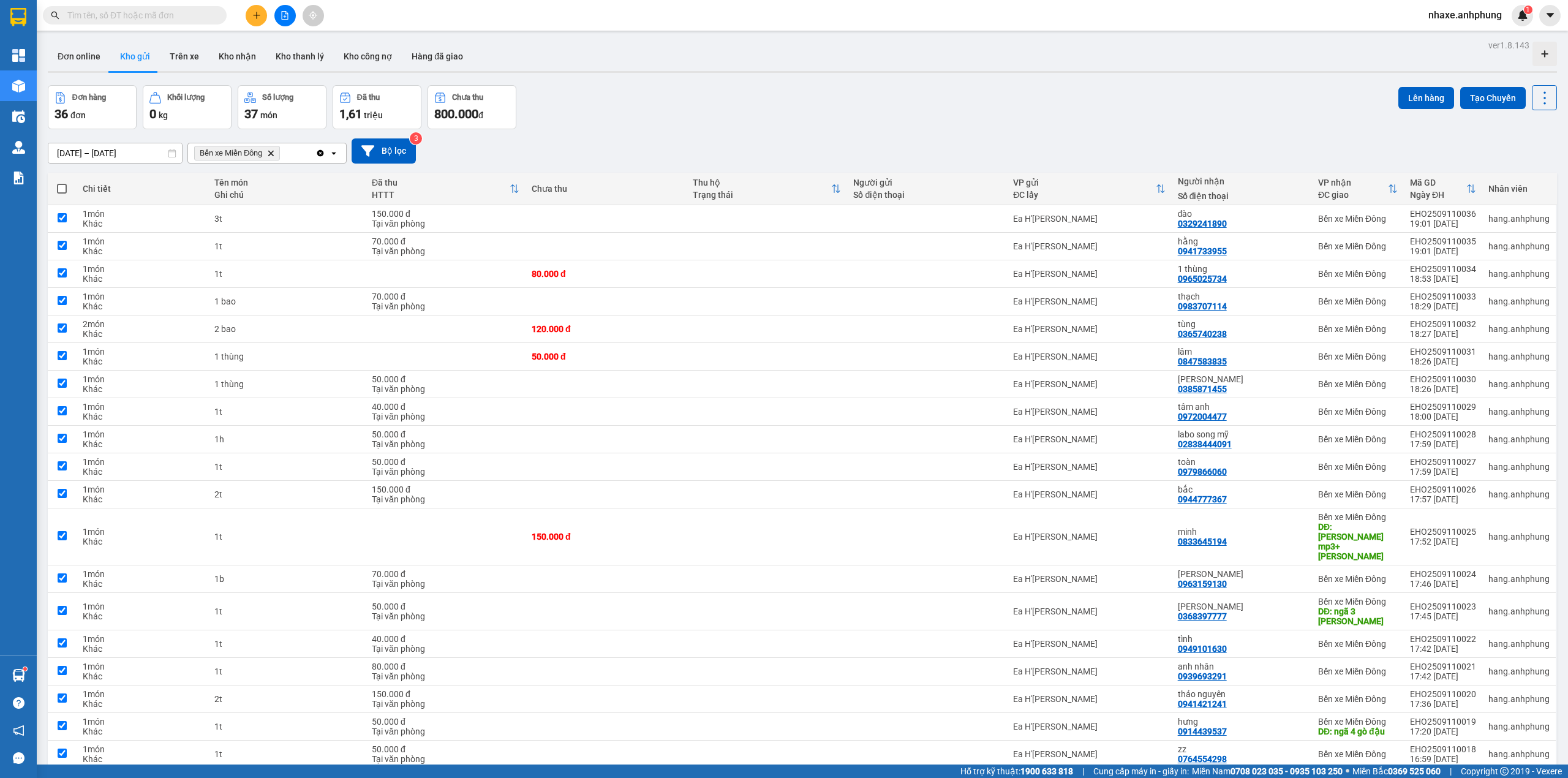
checkbox input "true"
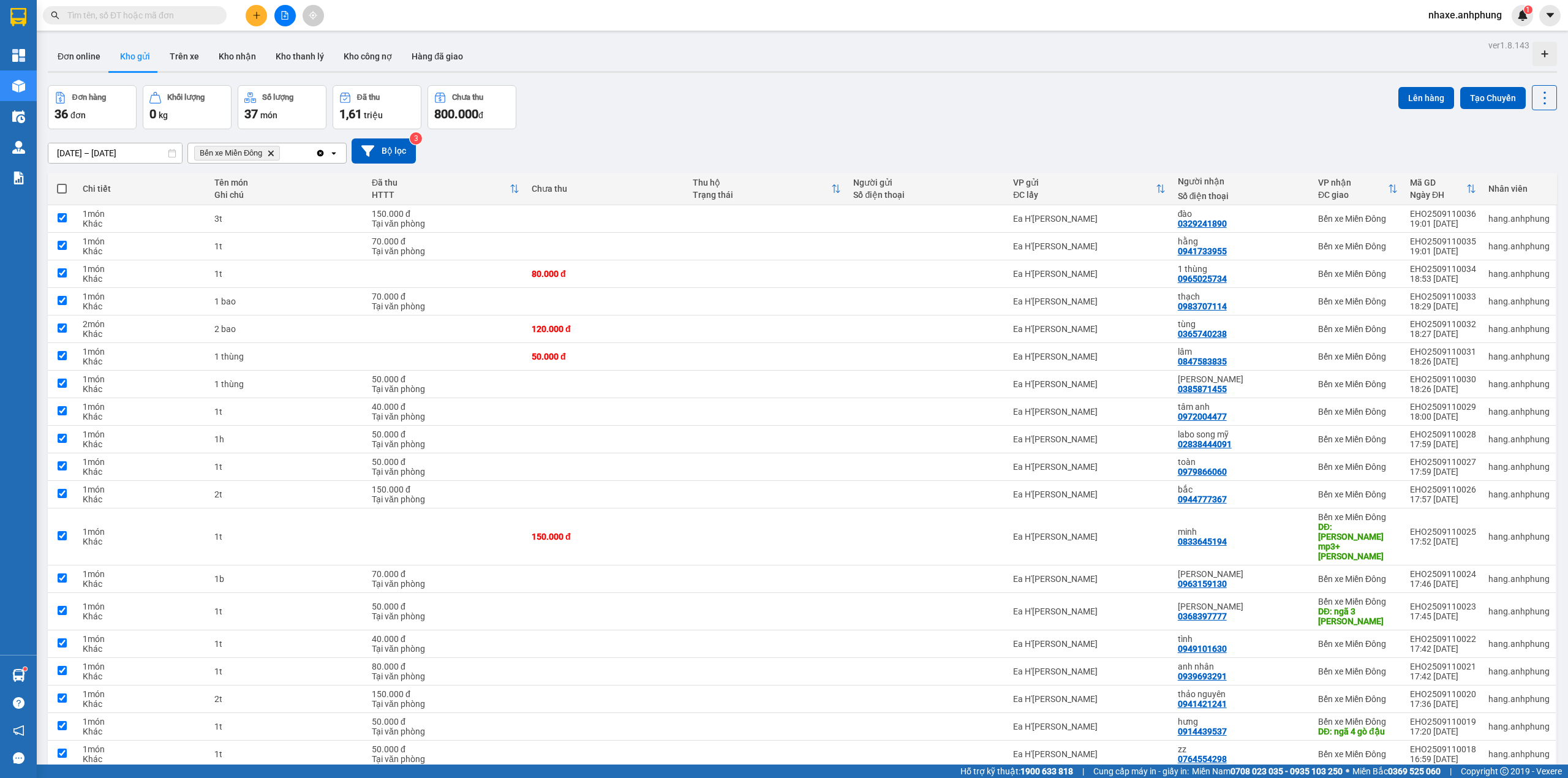
checkbox input "true"
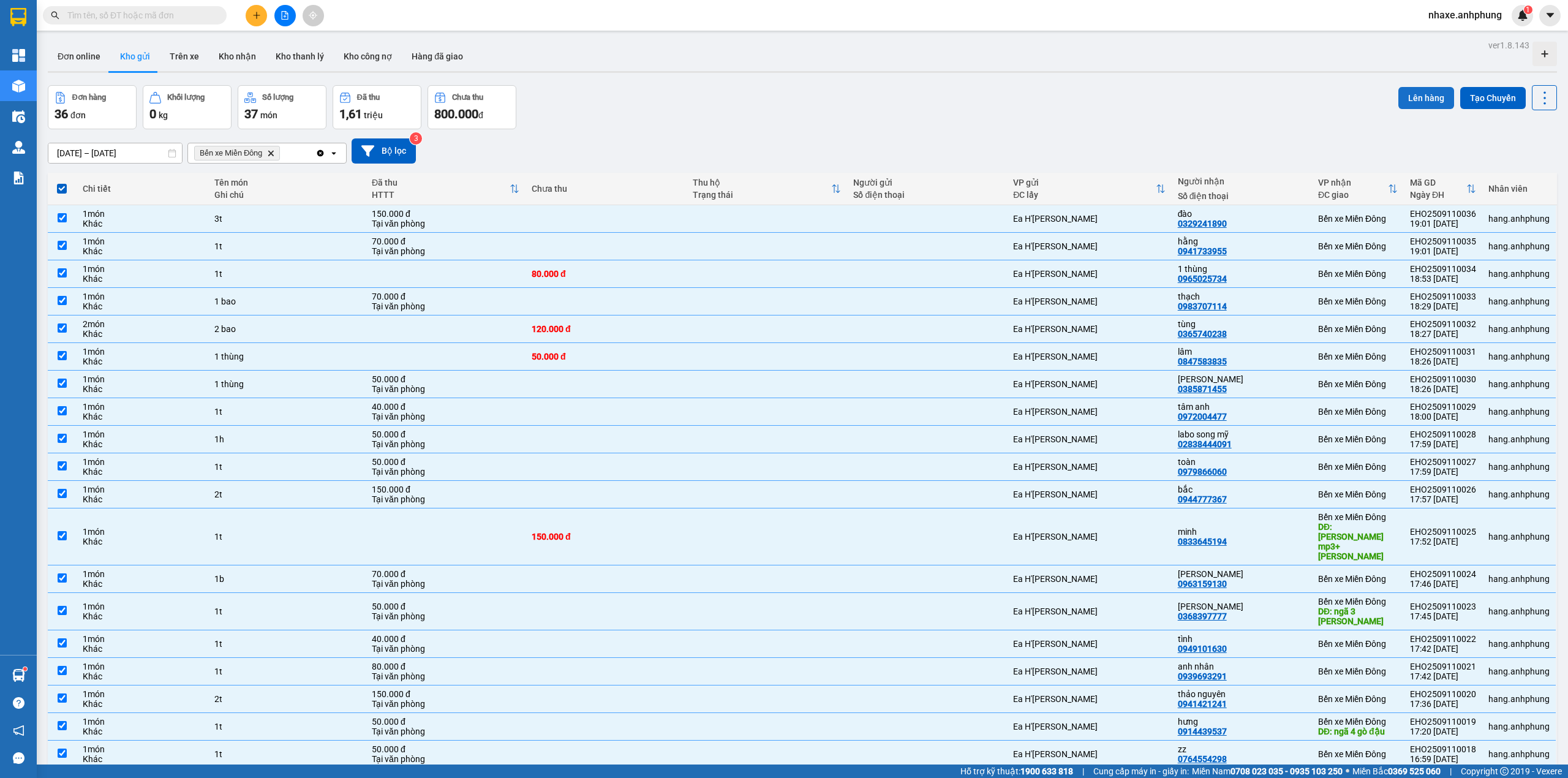
click at [1417, 96] on button "Lên hàng" at bounding box center [1427, 98] width 56 height 22
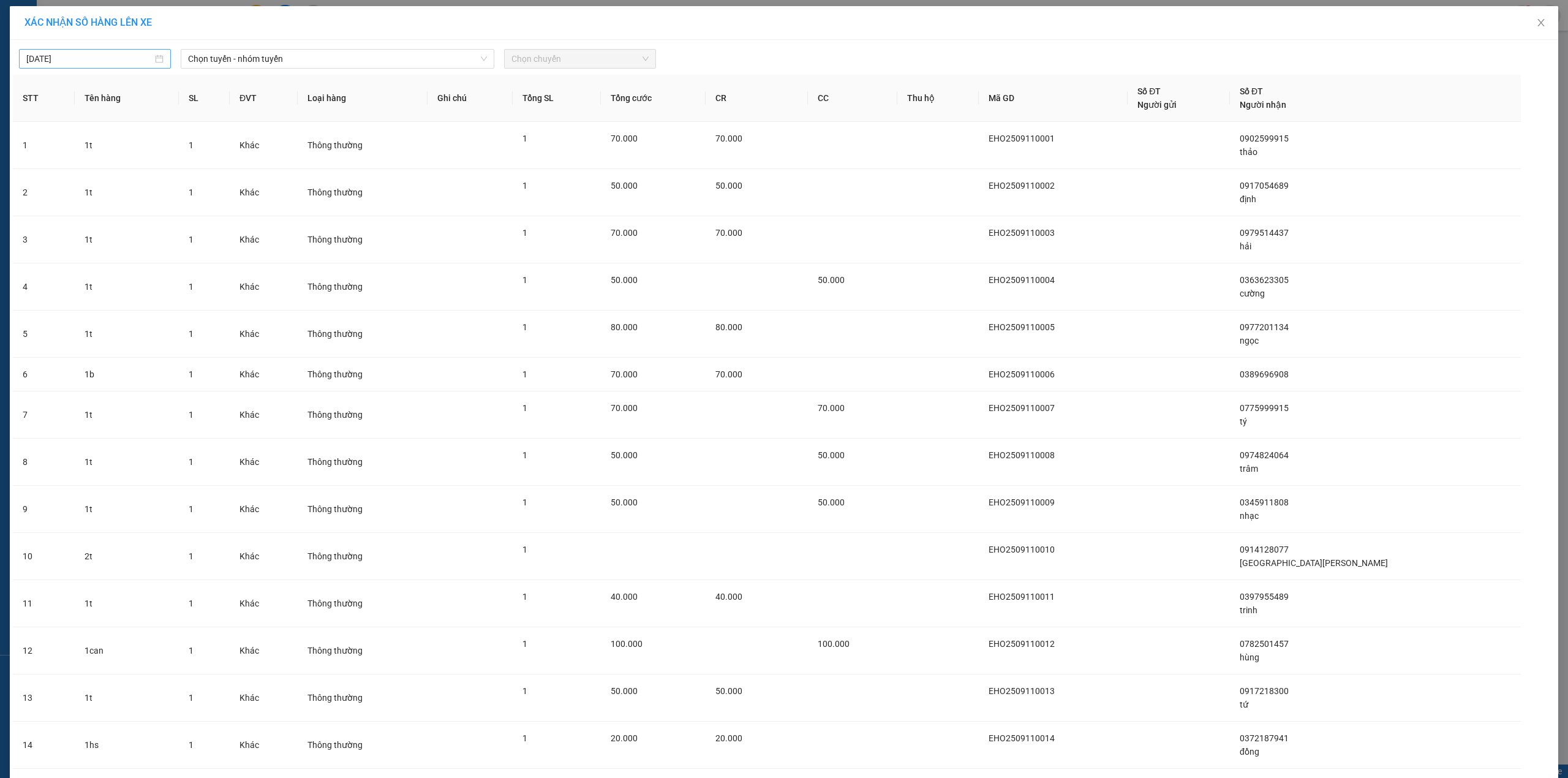
click at [91, 59] on input "[DATE]" at bounding box center [89, 59] width 127 height 14
type input "[DATE]"
click at [303, 54] on span "Chọn tuyến - nhóm tuyến" at bounding box center [337, 58] width 299 height 18
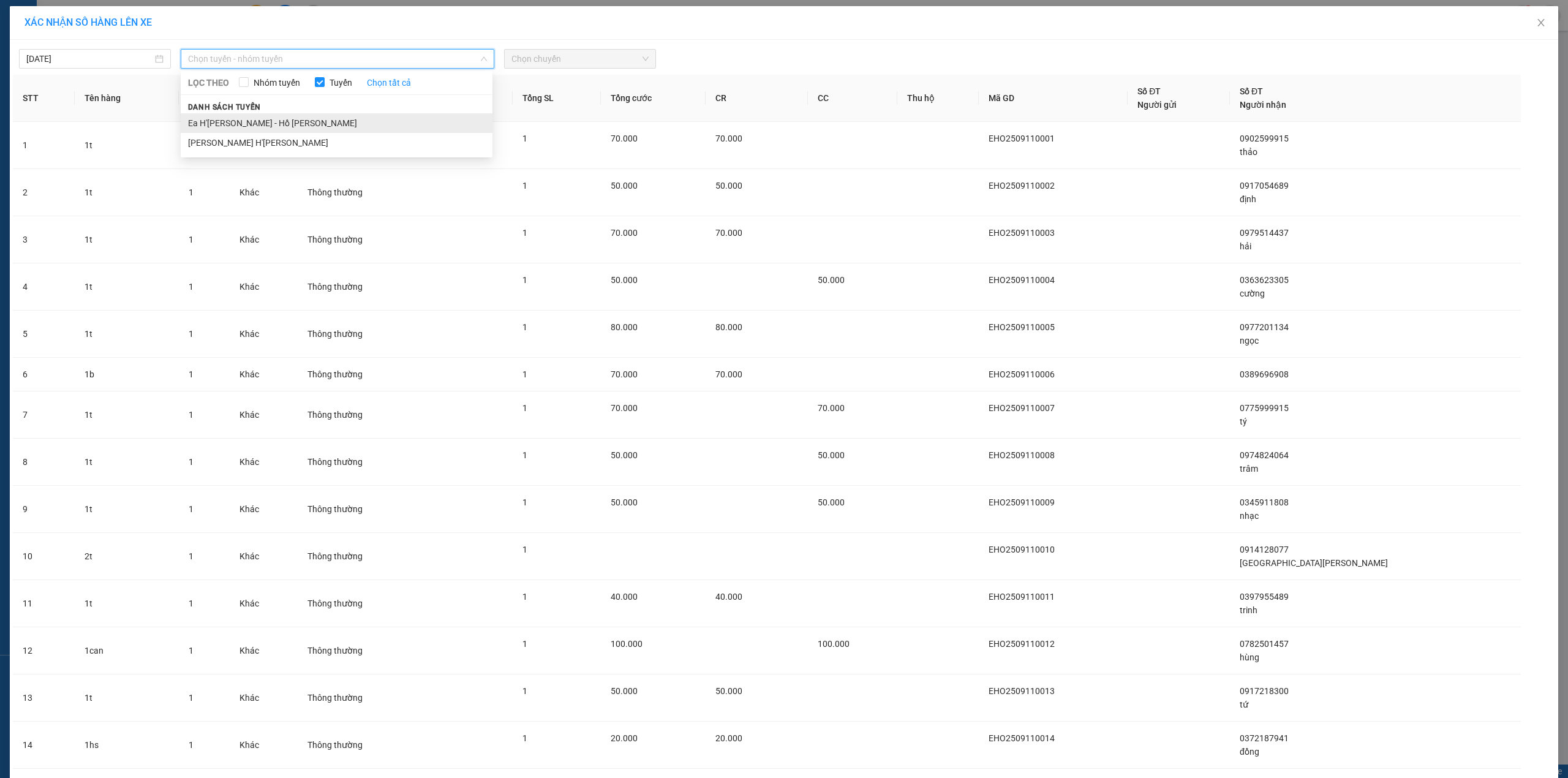
click at [276, 127] on li "Ea H'[PERSON_NAME] - Hồ [PERSON_NAME]" at bounding box center [336, 123] width 312 height 19
click at [565, 61] on span "Chọn chuyến" at bounding box center [580, 58] width 137 height 18
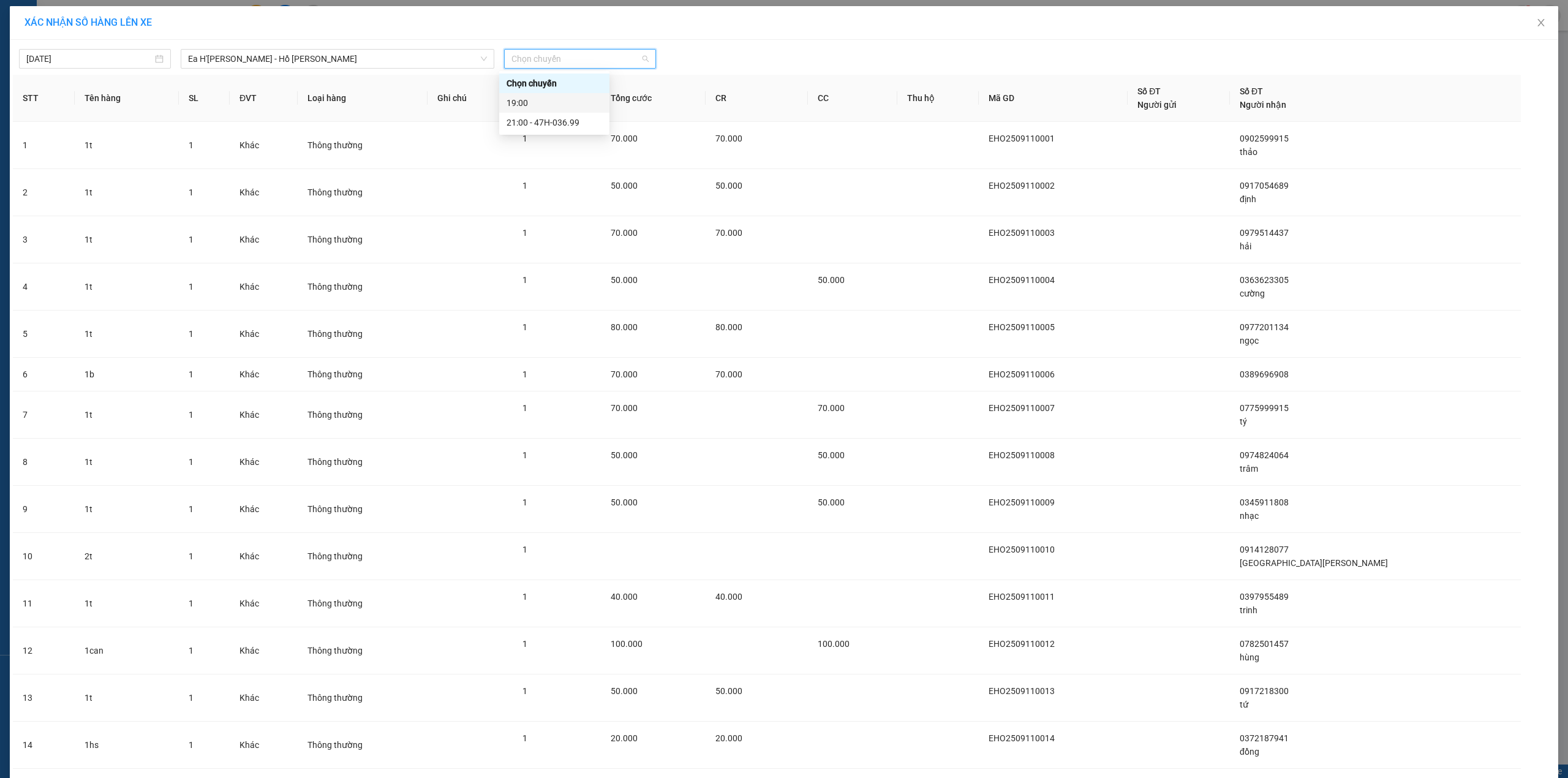
click at [577, 111] on div "19:00" at bounding box center [555, 102] width 110 height 19
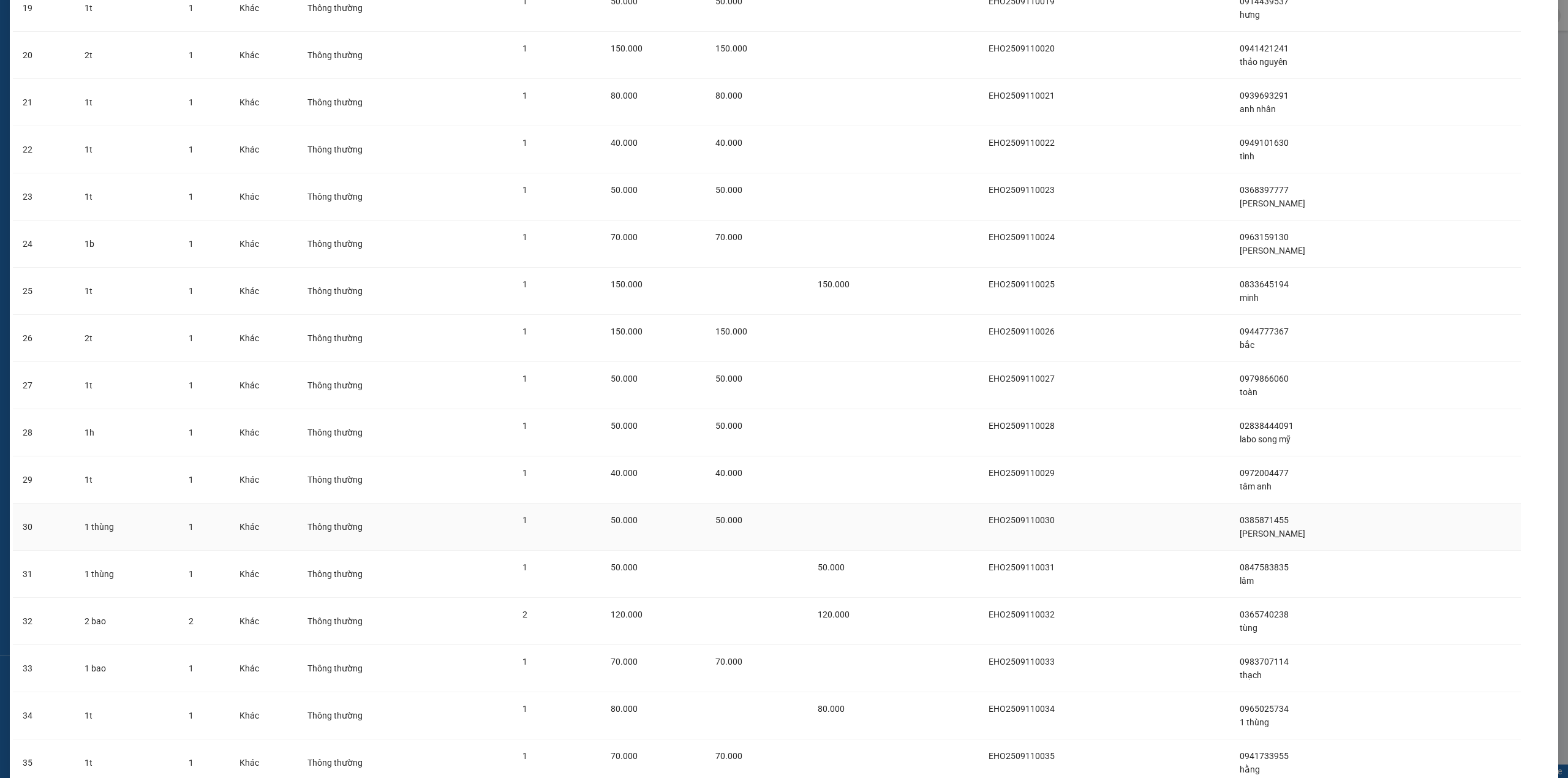
scroll to position [1133, 0]
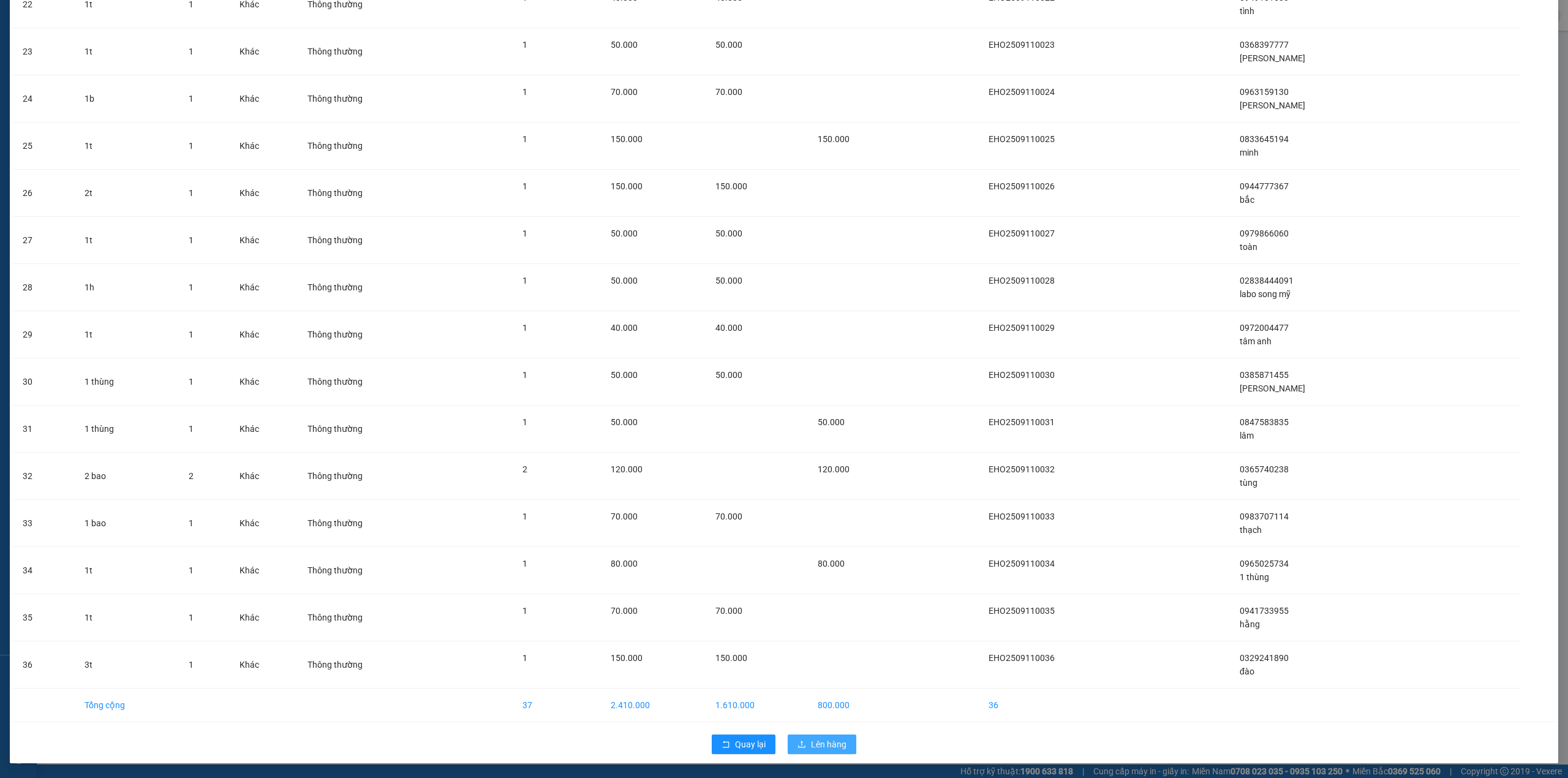
click at [814, 745] on span "Lên hàng" at bounding box center [828, 744] width 36 height 14
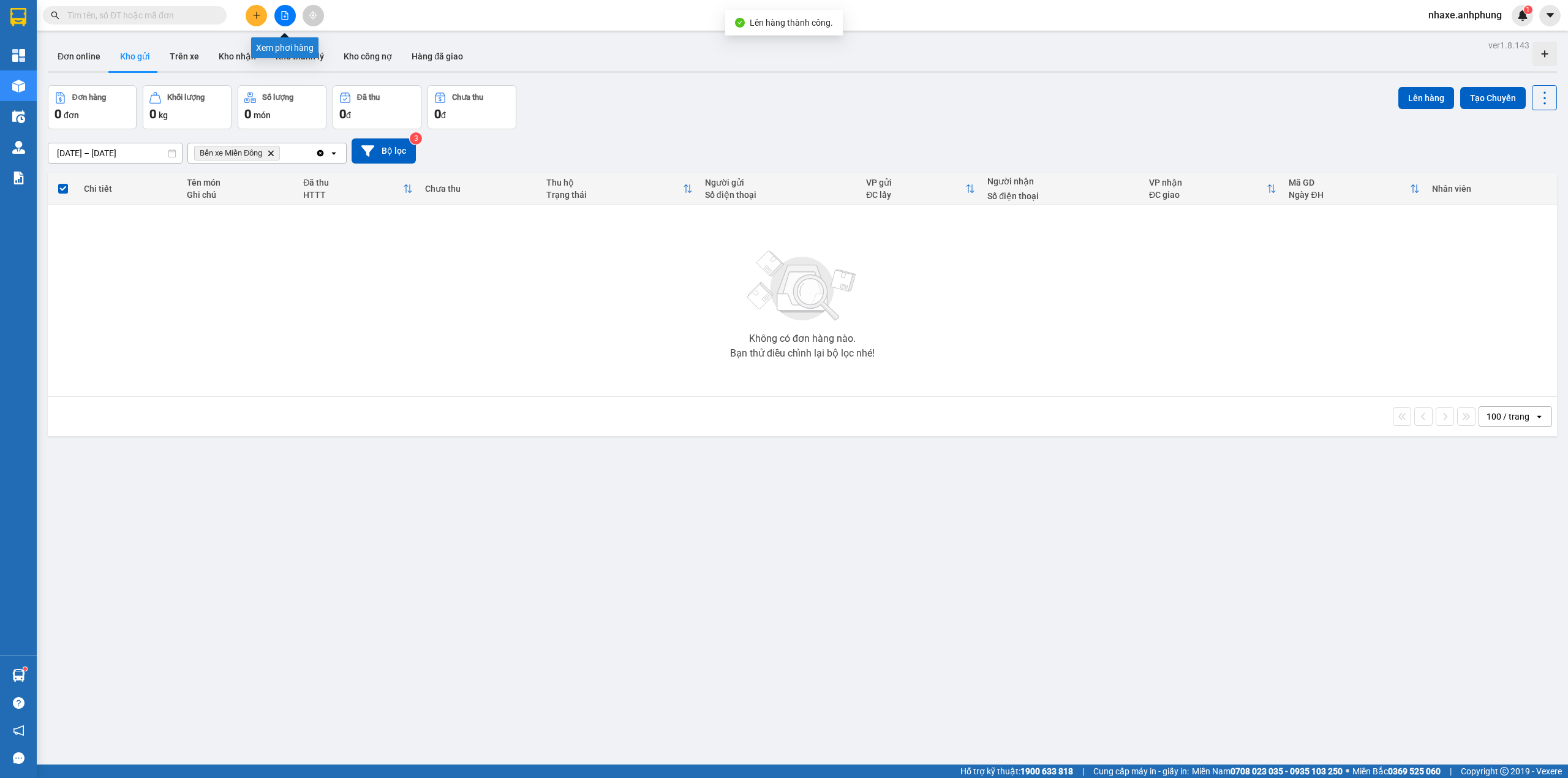
click at [287, 18] on icon "file-add" at bounding box center [284, 14] width 9 height 9
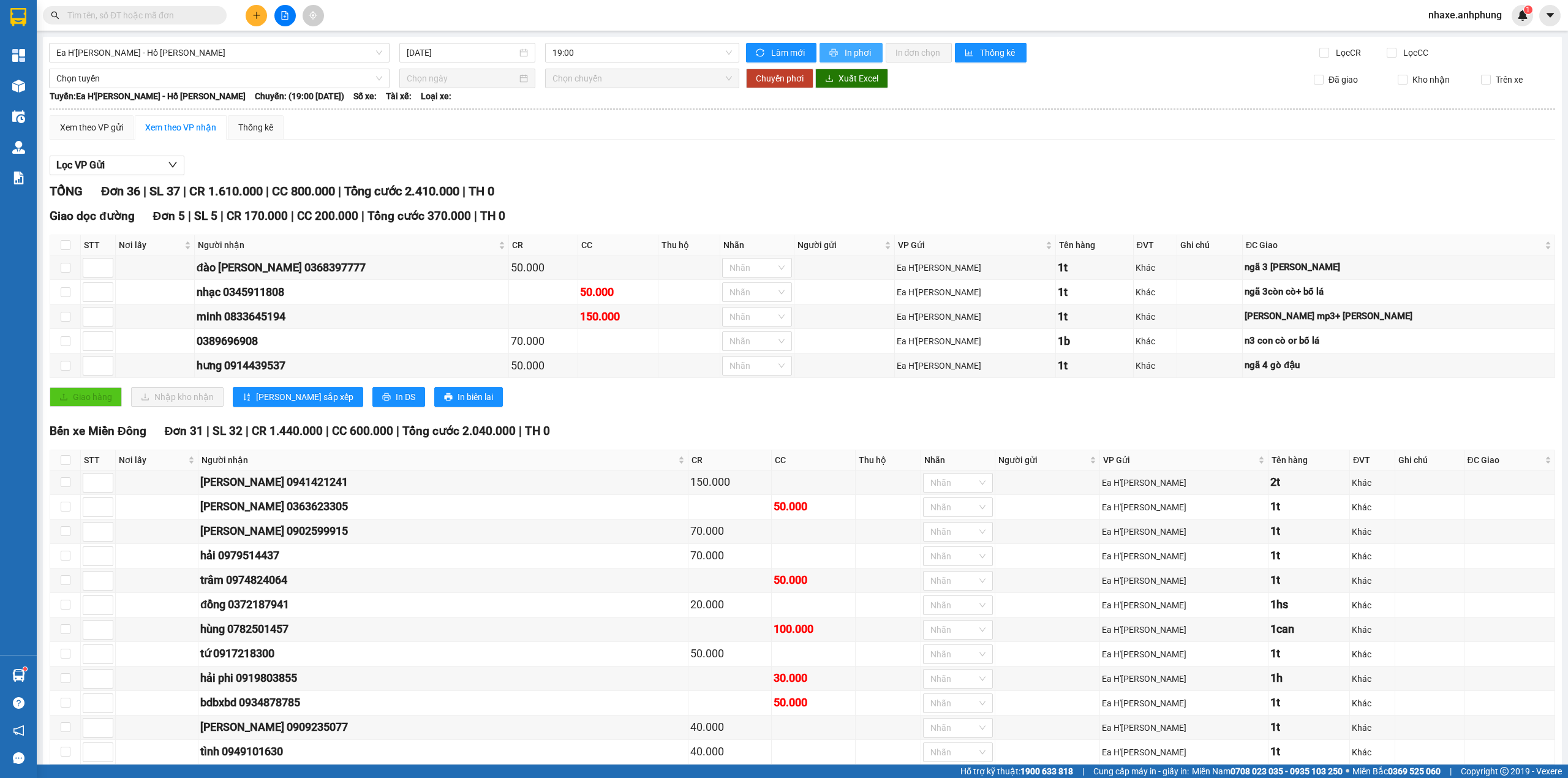
click at [857, 49] on span "In phơi" at bounding box center [858, 53] width 28 height 14
